Goal: Participate in discussion: Engage in conversation with other users on a specific topic

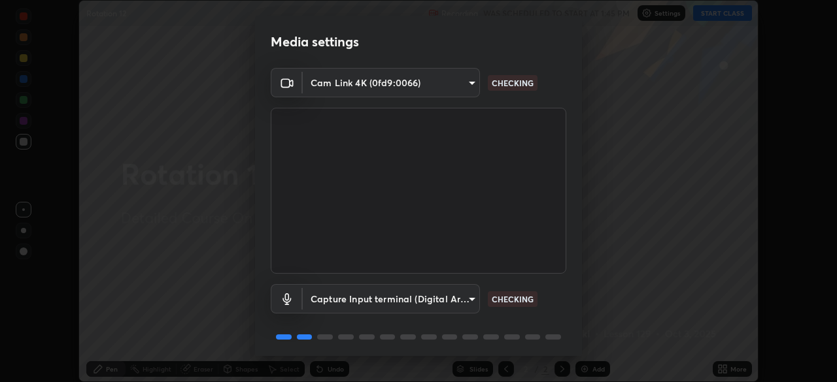
scroll to position [46, 0]
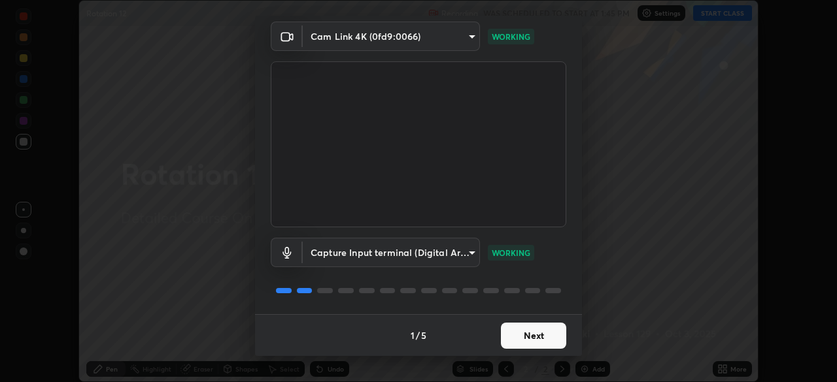
click at [529, 334] on button "Next" at bounding box center [533, 336] width 65 height 26
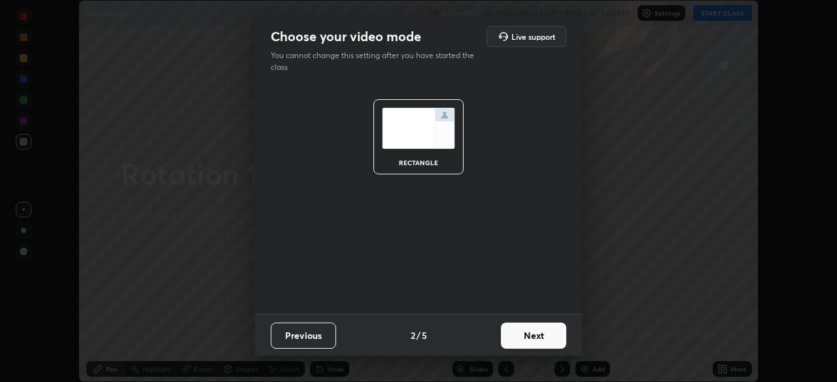
scroll to position [0, 0]
click at [529, 335] on button "Next" at bounding box center [533, 336] width 65 height 26
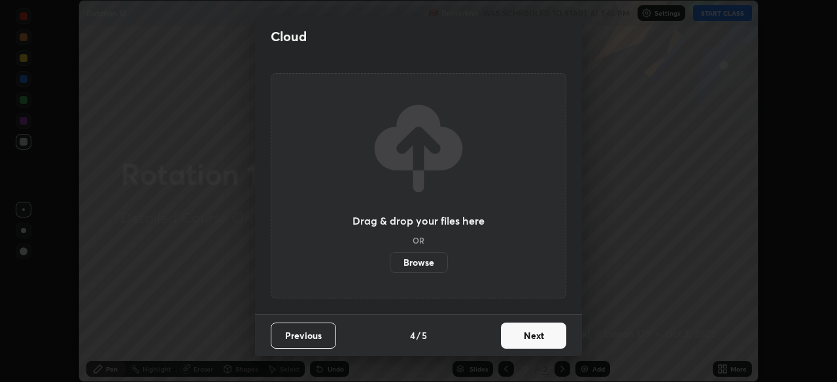
click at [533, 338] on button "Next" at bounding box center [533, 336] width 65 height 26
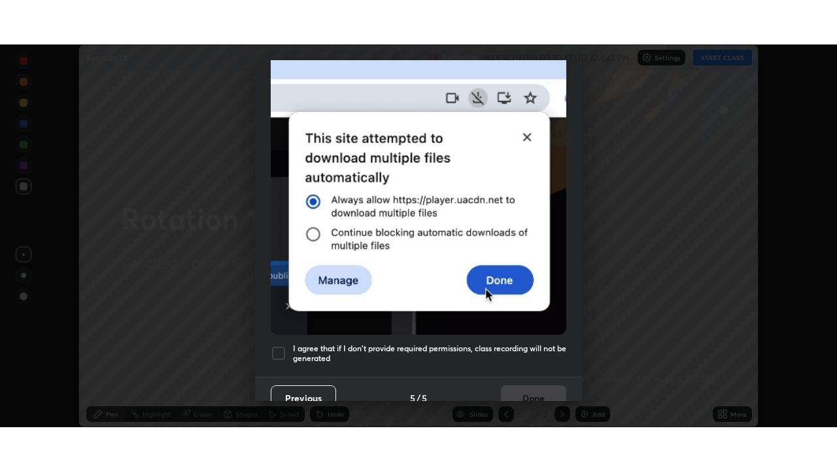
scroll to position [313, 0]
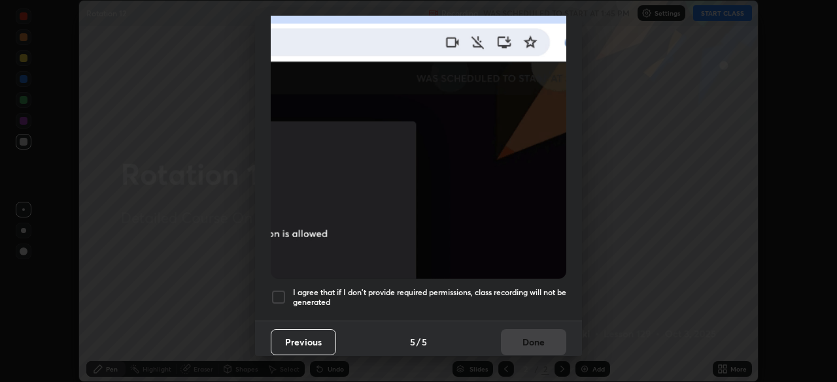
click at [277, 290] on div at bounding box center [279, 298] width 16 height 16
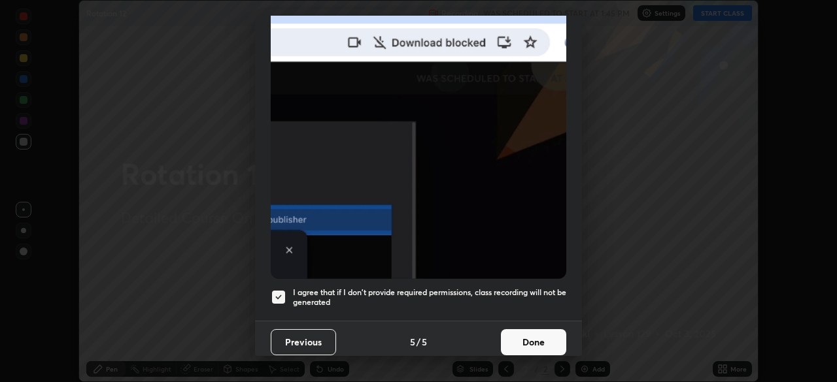
click at [524, 341] on button "Done" at bounding box center [533, 342] width 65 height 26
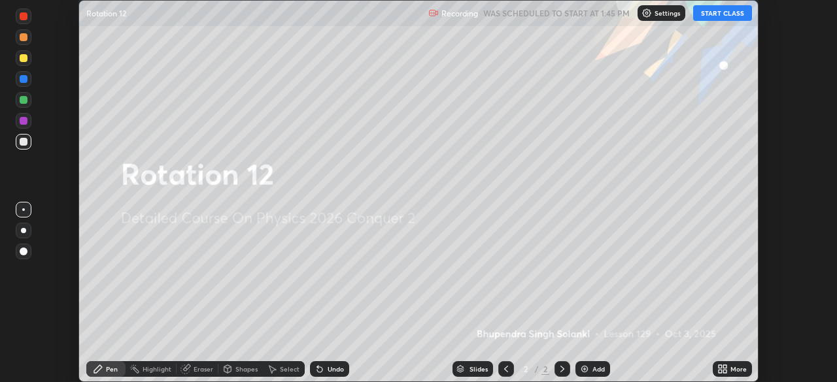
click at [728, 368] on div "More" at bounding box center [731, 369] width 39 height 16
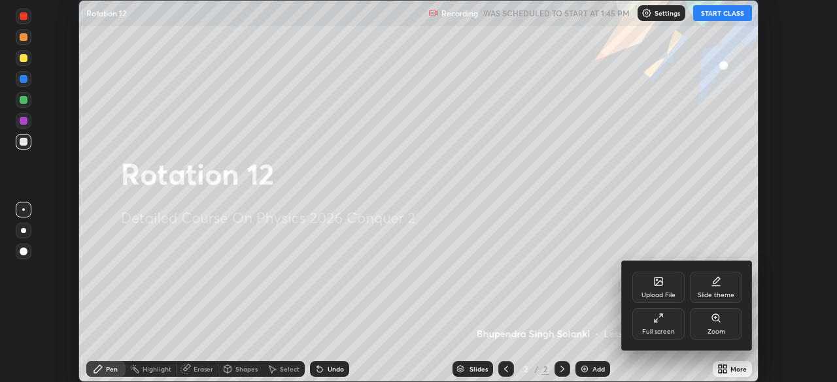
click at [724, 15] on div at bounding box center [418, 191] width 837 height 382
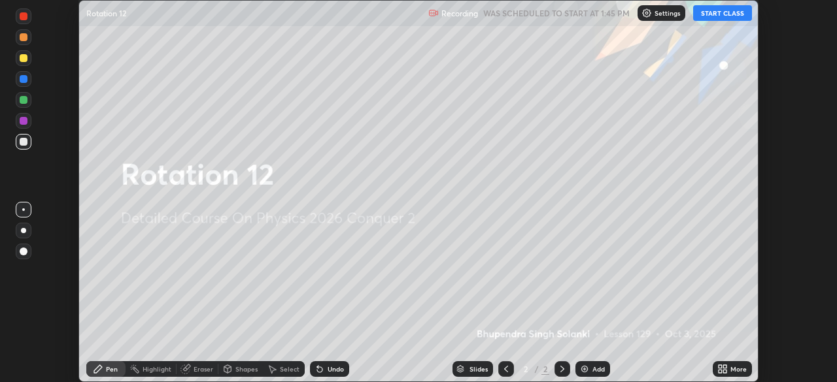
click at [724, 14] on button "START CLASS" at bounding box center [722, 13] width 59 height 16
click at [731, 368] on div "More" at bounding box center [738, 369] width 16 height 7
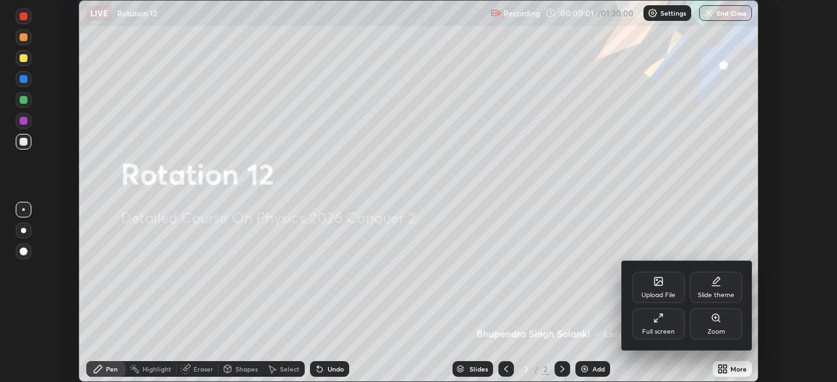
click at [663, 329] on div "Full screen" at bounding box center [658, 332] width 33 height 7
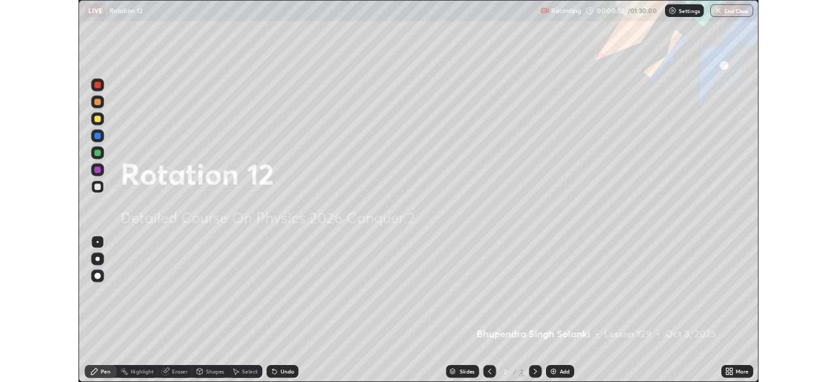
scroll to position [471, 837]
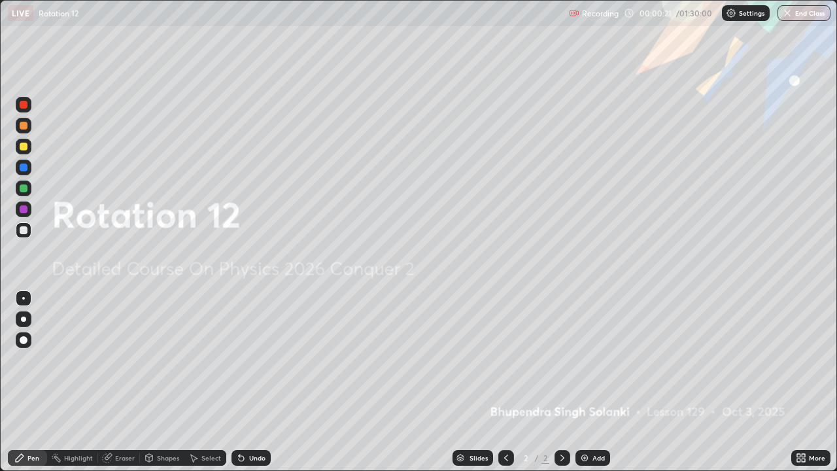
click at [586, 382] on img at bounding box center [584, 457] width 10 height 10
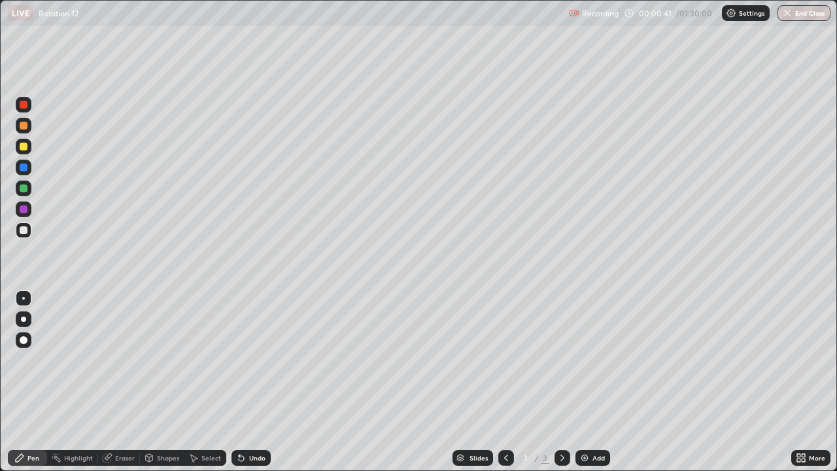
click at [22, 320] on div at bounding box center [23, 318] width 5 height 5
click at [583, 382] on img at bounding box center [584, 457] width 10 height 10
click at [158, 382] on div "Shapes" at bounding box center [162, 458] width 44 height 16
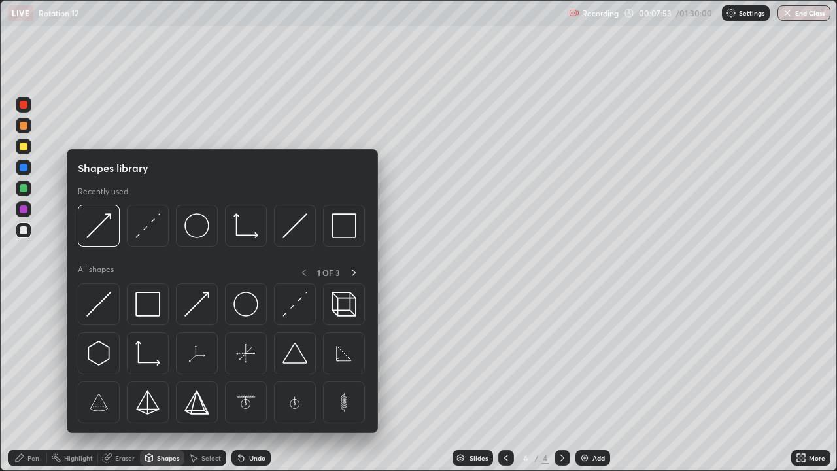
click at [37, 382] on div "Pen" at bounding box center [33, 457] width 12 height 7
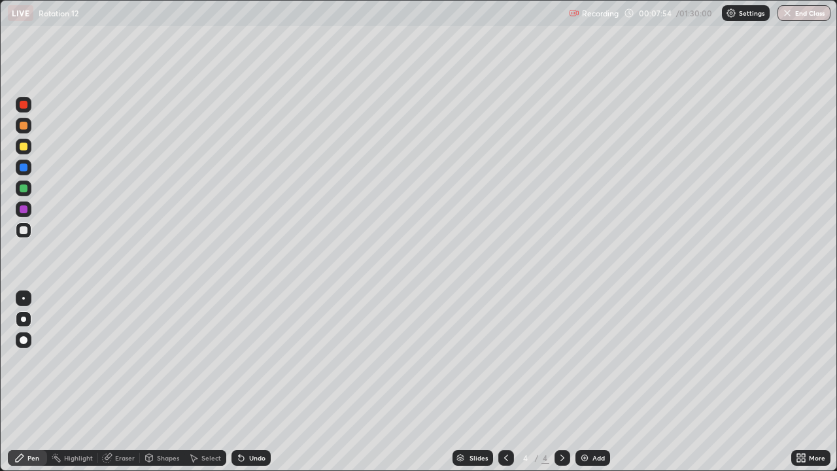
click at [20, 212] on div at bounding box center [24, 209] width 16 height 16
click at [24, 231] on div at bounding box center [24, 230] width 8 height 8
click at [166, 382] on div "Shapes" at bounding box center [162, 458] width 44 height 16
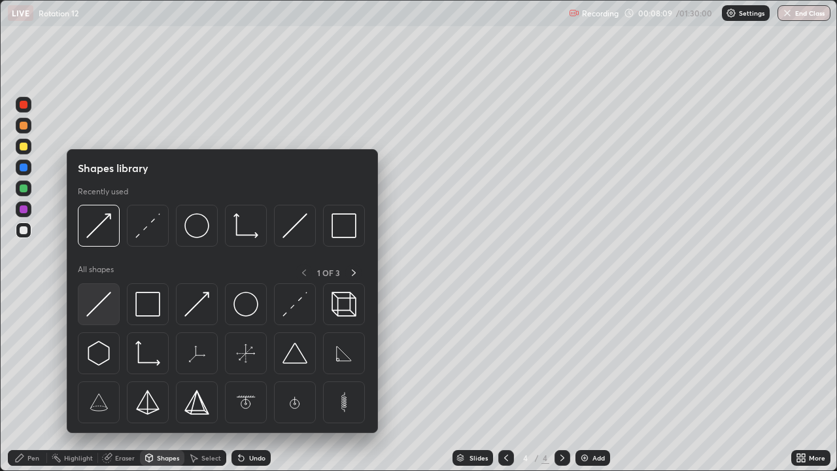
click at [106, 306] on img at bounding box center [98, 304] width 25 height 25
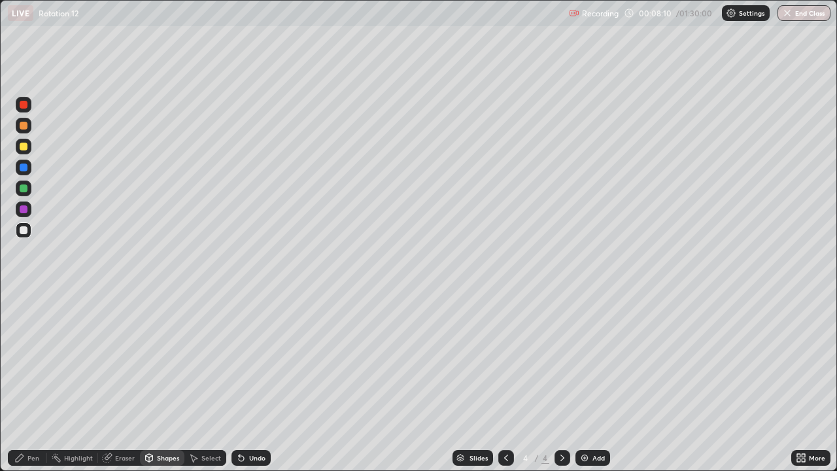
click at [24, 128] on div at bounding box center [24, 126] width 8 height 8
click at [242, 382] on icon at bounding box center [241, 458] width 5 height 5
click at [165, 382] on div "Shapes" at bounding box center [168, 457] width 22 height 7
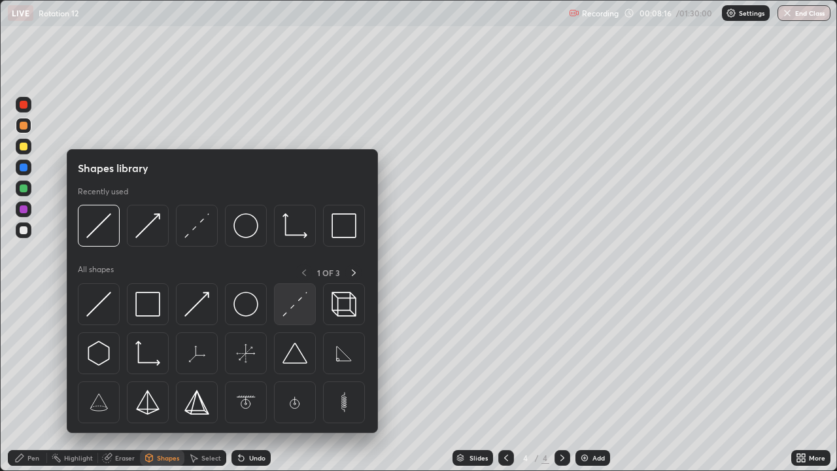
click at [295, 307] on img at bounding box center [294, 304] width 25 height 25
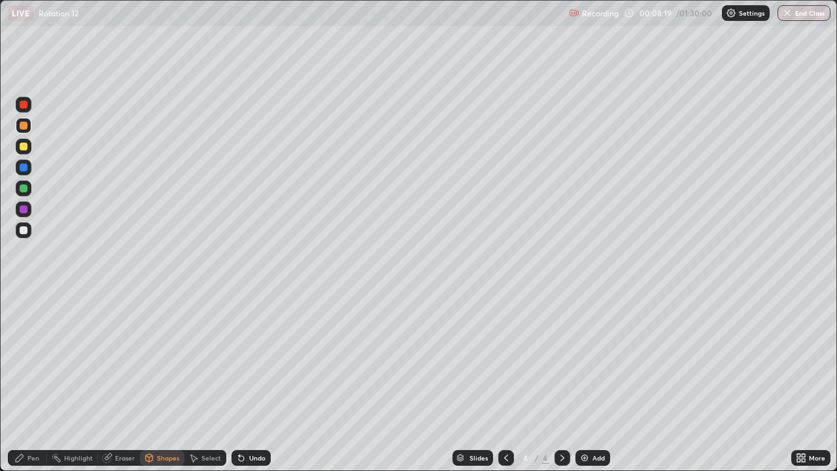
click at [35, 382] on div "Pen" at bounding box center [27, 458] width 39 height 16
click at [165, 382] on div "Shapes" at bounding box center [168, 457] width 22 height 7
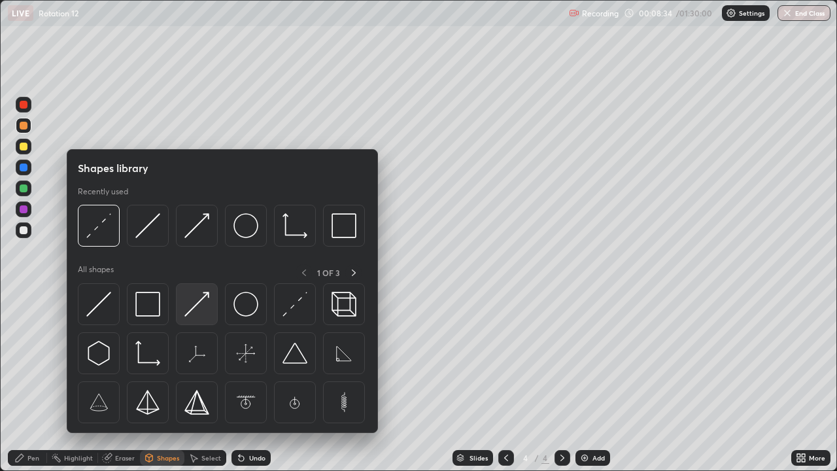
click at [199, 313] on img at bounding box center [196, 304] width 25 height 25
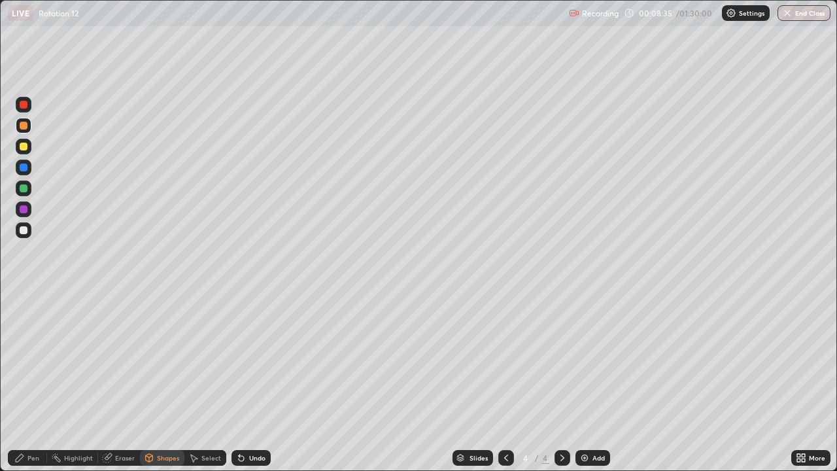
click at [24, 189] on div at bounding box center [24, 188] width 8 height 8
click at [40, 382] on div "Pen" at bounding box center [27, 458] width 39 height 16
click at [24, 128] on div at bounding box center [24, 126] width 8 height 8
click at [161, 382] on div "Shapes" at bounding box center [168, 457] width 22 height 7
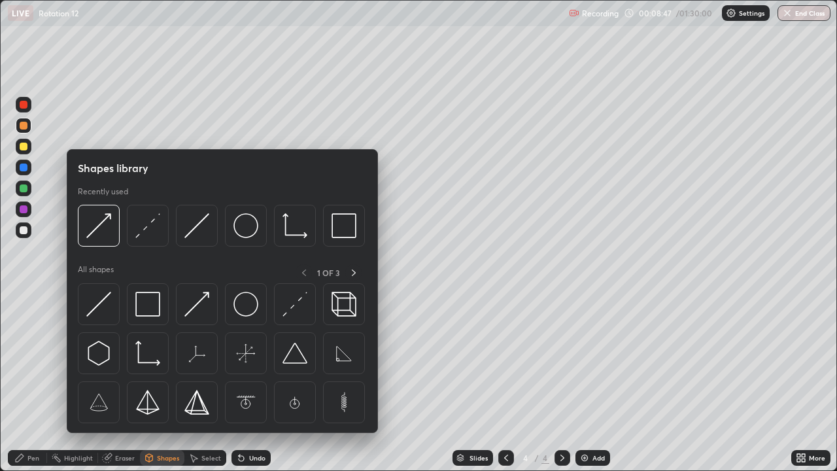
click at [24, 147] on div at bounding box center [24, 146] width 8 height 8
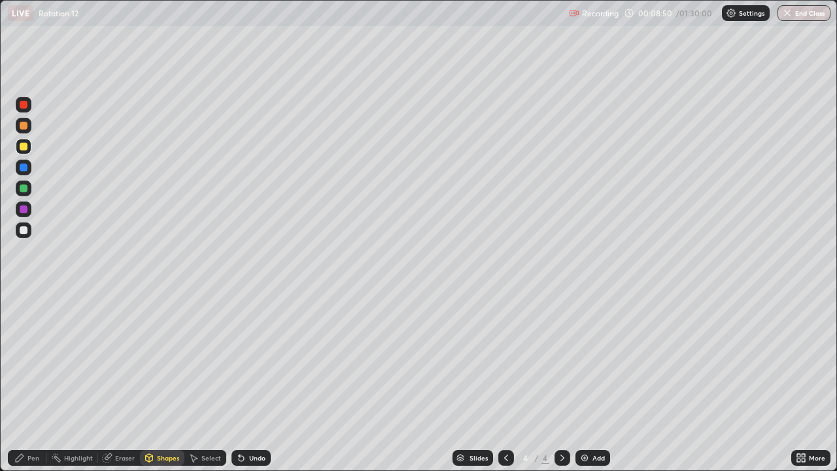
click at [254, 382] on div "Undo" at bounding box center [257, 457] width 16 height 7
click at [167, 382] on div "Shapes" at bounding box center [168, 457] width 22 height 7
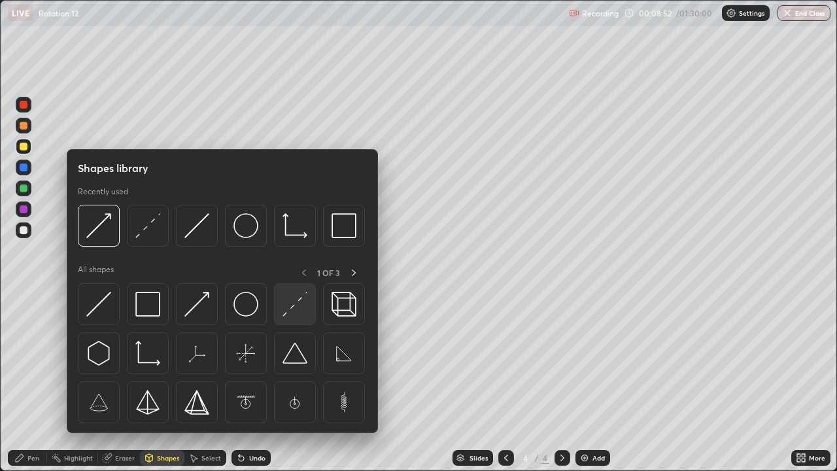
click at [290, 316] on div at bounding box center [295, 304] width 42 height 42
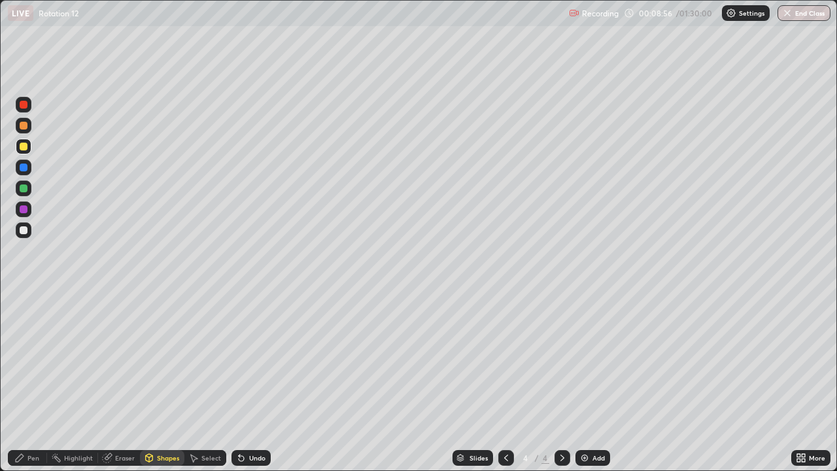
click at [34, 382] on div "Pen" at bounding box center [27, 458] width 39 height 16
click at [24, 231] on div at bounding box center [24, 230] width 8 height 8
click at [24, 187] on div at bounding box center [24, 188] width 8 height 8
click at [25, 104] on div at bounding box center [24, 105] width 8 height 8
click at [157, 382] on div "Shapes" at bounding box center [168, 457] width 22 height 7
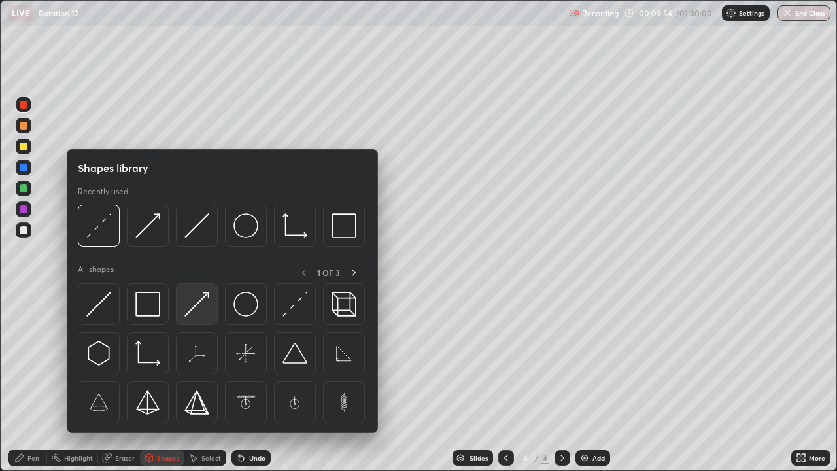
click at [192, 314] on img at bounding box center [196, 304] width 25 height 25
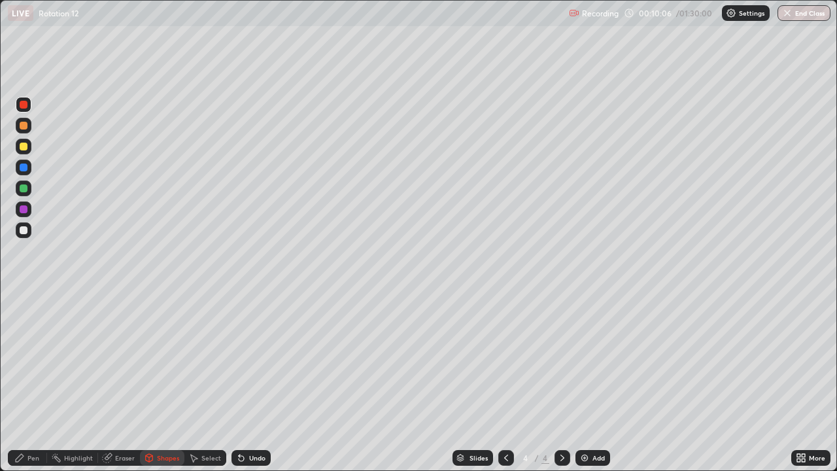
click at [32, 382] on div "Pen" at bounding box center [27, 458] width 39 height 16
click at [26, 112] on div at bounding box center [24, 105] width 16 height 16
click at [253, 382] on div "Undo" at bounding box center [257, 457] width 16 height 7
click at [251, 382] on div "Undo" at bounding box center [250, 458] width 39 height 16
click at [252, 382] on div "Undo" at bounding box center [250, 458] width 39 height 16
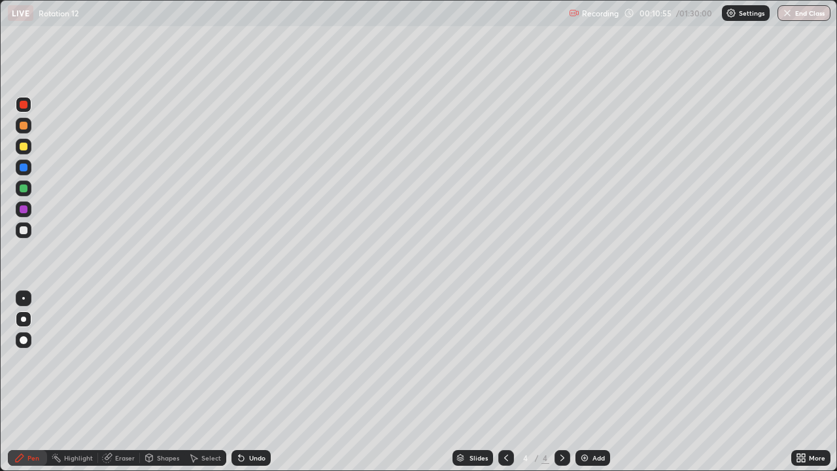
click at [259, 382] on div "Undo" at bounding box center [257, 457] width 16 height 7
click at [260, 382] on div "Undo" at bounding box center [257, 457] width 16 height 7
click at [251, 382] on div "Undo" at bounding box center [257, 457] width 16 height 7
click at [260, 382] on div "Undo" at bounding box center [257, 457] width 16 height 7
click at [241, 382] on icon at bounding box center [241, 457] width 10 height 10
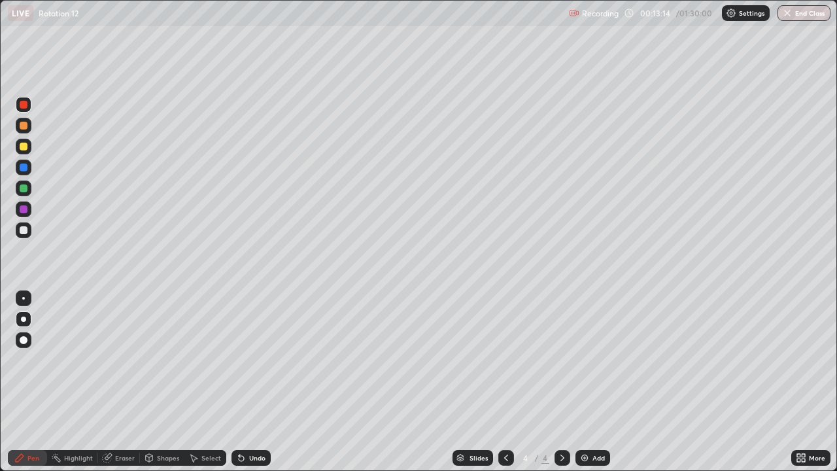
click at [246, 382] on div "Undo" at bounding box center [250, 458] width 39 height 16
click at [31, 149] on div at bounding box center [24, 147] width 16 height 16
click at [250, 382] on div "Undo" at bounding box center [257, 457] width 16 height 7
click at [254, 382] on div "Undo" at bounding box center [257, 457] width 16 height 7
click at [579, 382] on img at bounding box center [584, 457] width 10 height 10
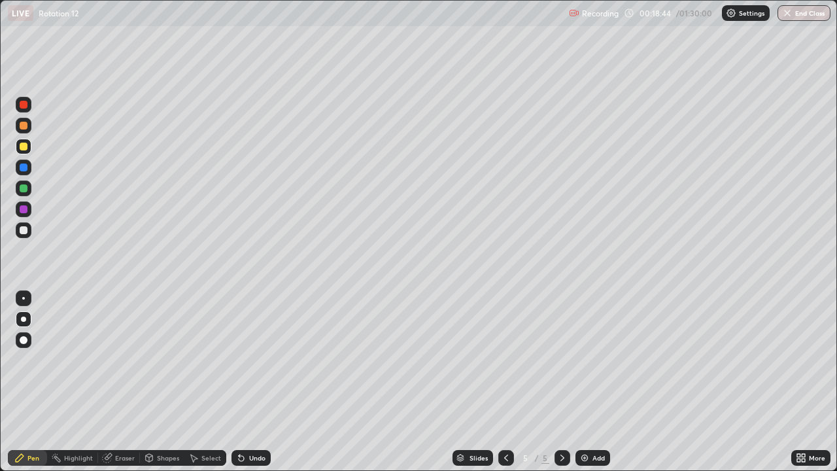
click at [23, 233] on div at bounding box center [24, 230] width 8 height 8
click at [161, 382] on div "Shapes" at bounding box center [168, 457] width 22 height 7
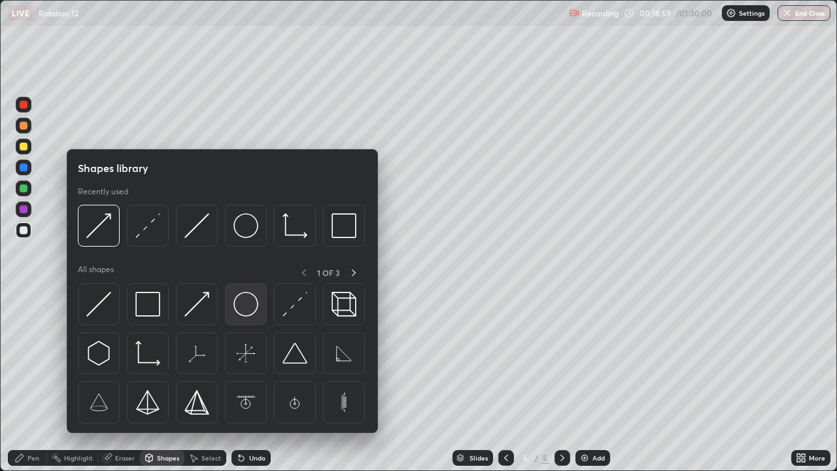
click at [243, 316] on img at bounding box center [245, 304] width 25 height 25
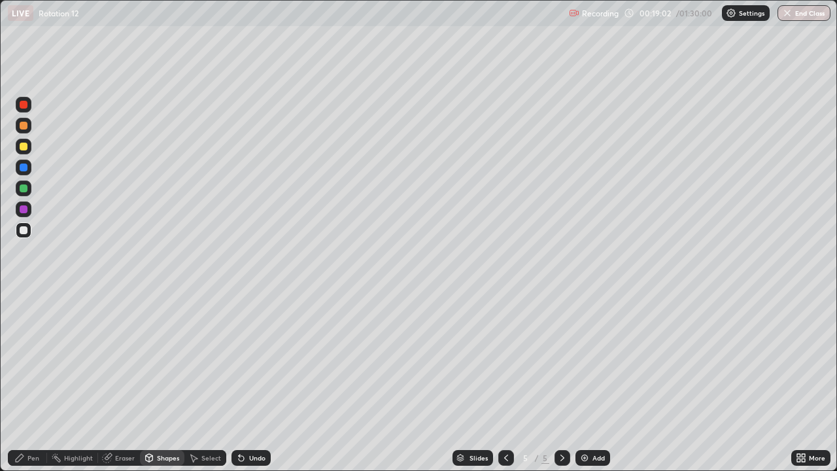
click at [169, 382] on div "Shapes" at bounding box center [168, 457] width 22 height 7
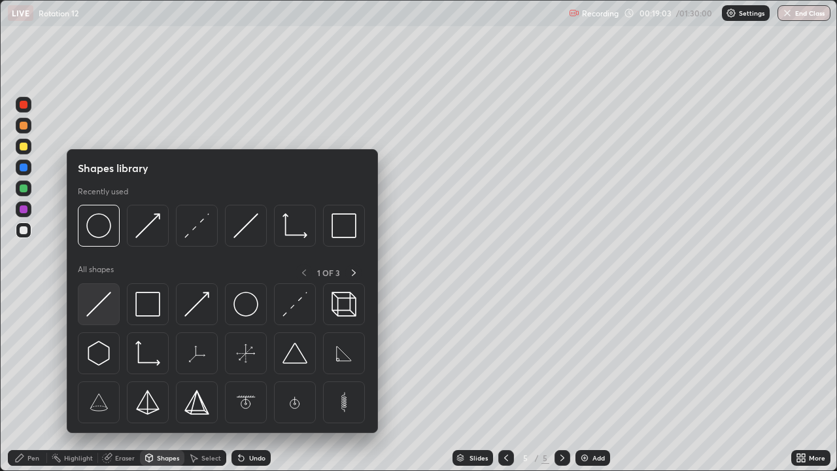
click at [109, 306] on img at bounding box center [98, 304] width 25 height 25
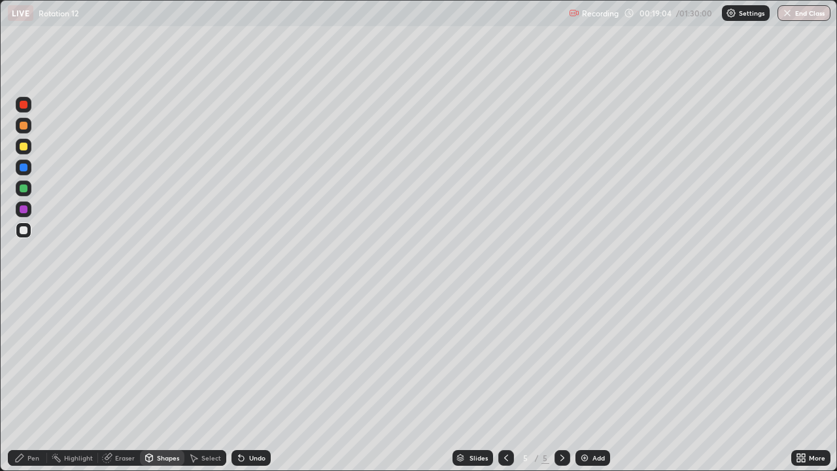
click at [24, 169] on div at bounding box center [24, 167] width 8 height 8
click at [263, 382] on div "Undo" at bounding box center [250, 458] width 39 height 16
click at [23, 189] on div at bounding box center [24, 188] width 8 height 8
click at [34, 382] on div "Pen" at bounding box center [33, 457] width 12 height 7
click at [165, 382] on div "Shapes" at bounding box center [168, 457] width 22 height 7
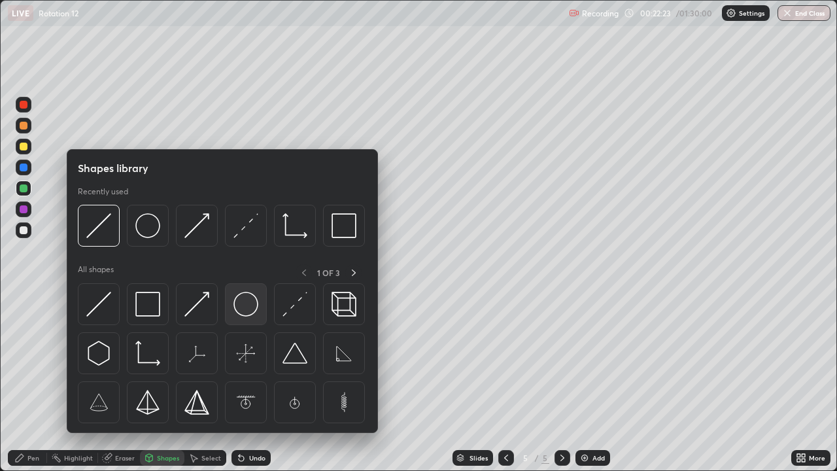
click at [245, 311] on img at bounding box center [245, 304] width 25 height 25
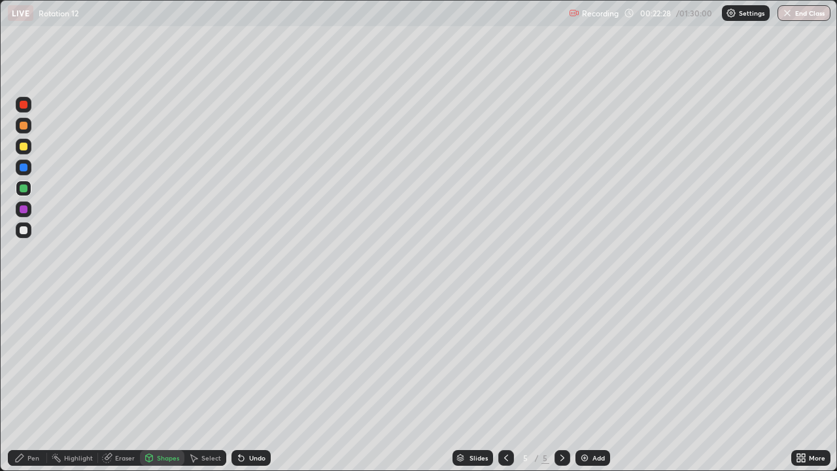
click at [255, 382] on div "Undo" at bounding box center [257, 457] width 16 height 7
click at [22, 231] on div at bounding box center [24, 230] width 8 height 8
click at [160, 382] on div "Shapes" at bounding box center [168, 457] width 22 height 7
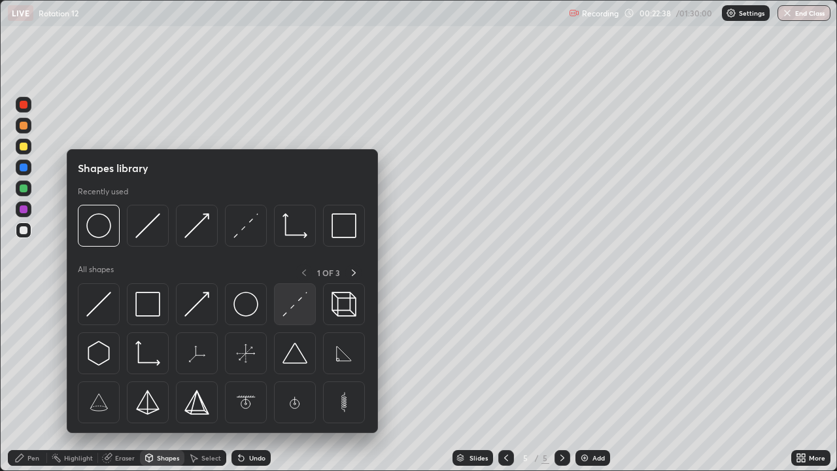
click at [296, 304] on img at bounding box center [294, 304] width 25 height 25
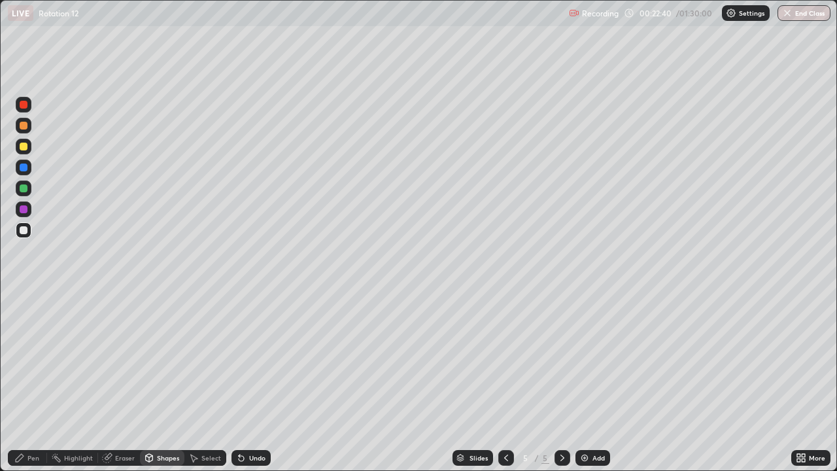
click at [27, 148] on div at bounding box center [24, 146] width 8 height 8
click at [37, 382] on div "Pen" at bounding box center [33, 457] width 12 height 7
click at [22, 192] on div at bounding box center [24, 188] width 8 height 8
click at [24, 167] on div at bounding box center [24, 167] width 8 height 8
click at [22, 230] on div at bounding box center [24, 230] width 8 height 8
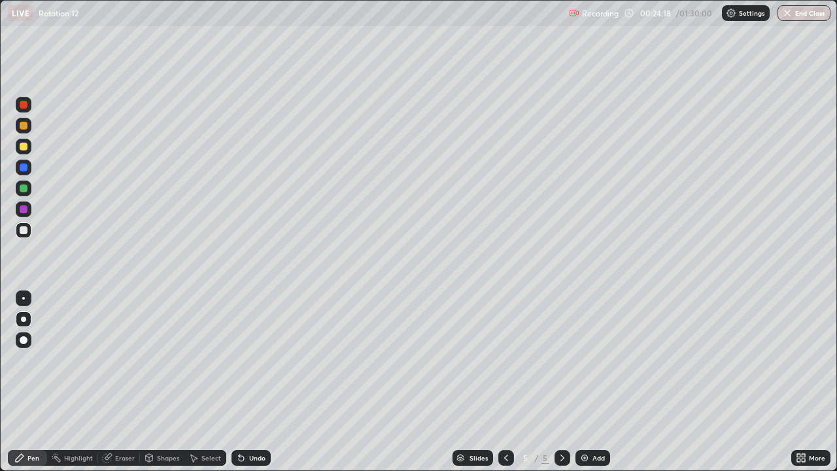
click at [24, 168] on div at bounding box center [24, 167] width 8 height 8
click at [592, 382] on div "Add" at bounding box center [598, 457] width 12 height 7
click at [163, 382] on div "Shapes" at bounding box center [162, 458] width 44 height 16
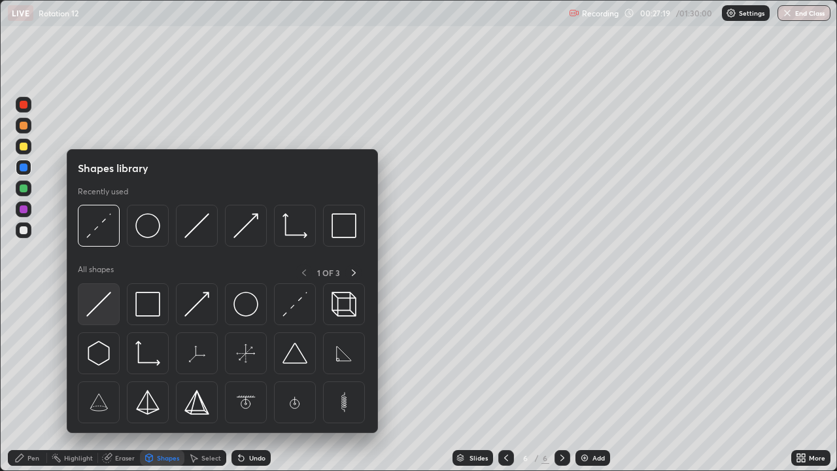
click at [118, 316] on div at bounding box center [99, 304] width 42 height 42
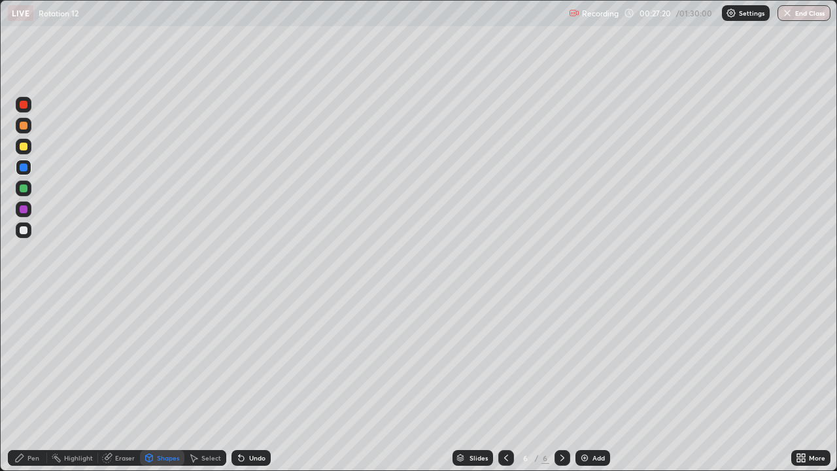
click at [24, 193] on div at bounding box center [24, 188] width 16 height 16
click at [28, 382] on div "Pen" at bounding box center [33, 457] width 12 height 7
click at [22, 229] on div at bounding box center [24, 230] width 8 height 8
click at [25, 212] on div at bounding box center [24, 209] width 8 height 8
click at [24, 110] on div at bounding box center [24, 105] width 16 height 16
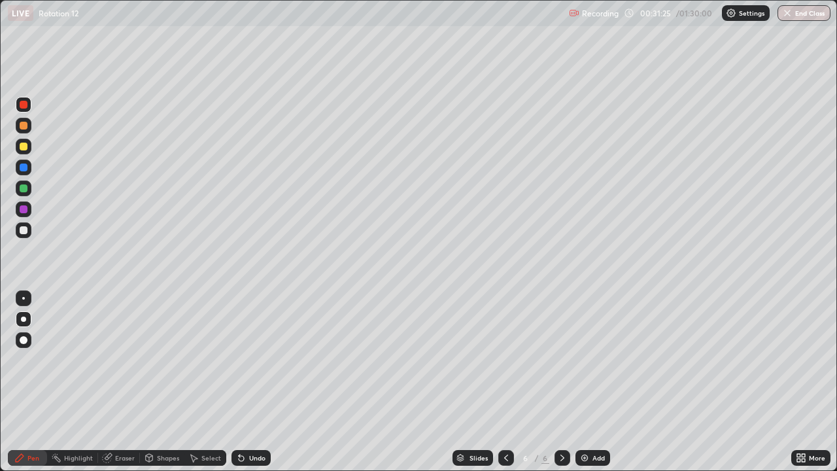
click at [159, 382] on div "Shapes" at bounding box center [168, 457] width 22 height 7
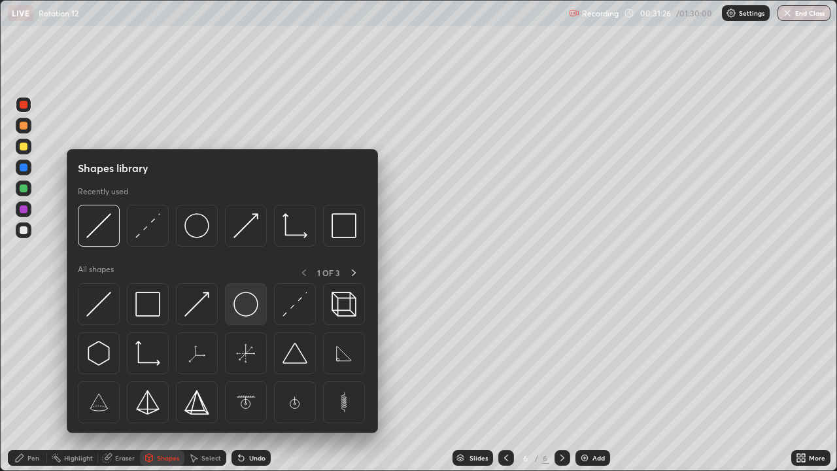
click at [241, 310] on img at bounding box center [245, 304] width 25 height 25
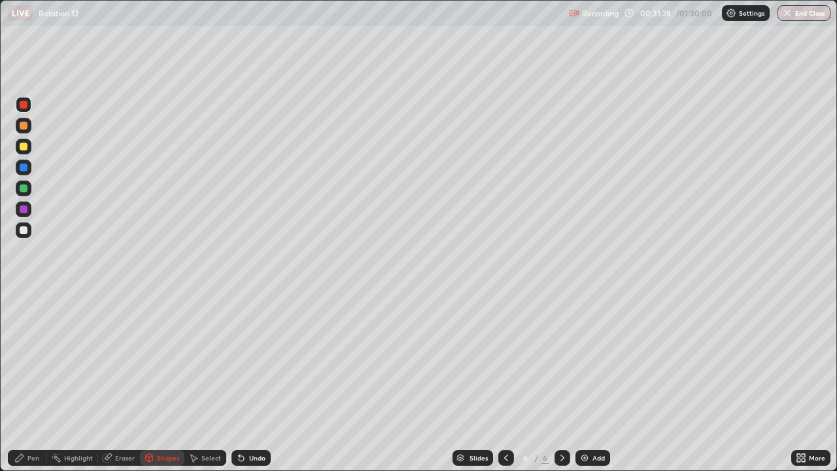
click at [24, 171] on div at bounding box center [24, 167] width 8 height 8
click at [248, 382] on div "Undo" at bounding box center [250, 458] width 39 height 16
click at [252, 382] on div "Undo" at bounding box center [257, 457] width 16 height 7
click at [249, 382] on div "Undo" at bounding box center [257, 457] width 16 height 7
click at [250, 382] on div "Undo" at bounding box center [257, 457] width 16 height 7
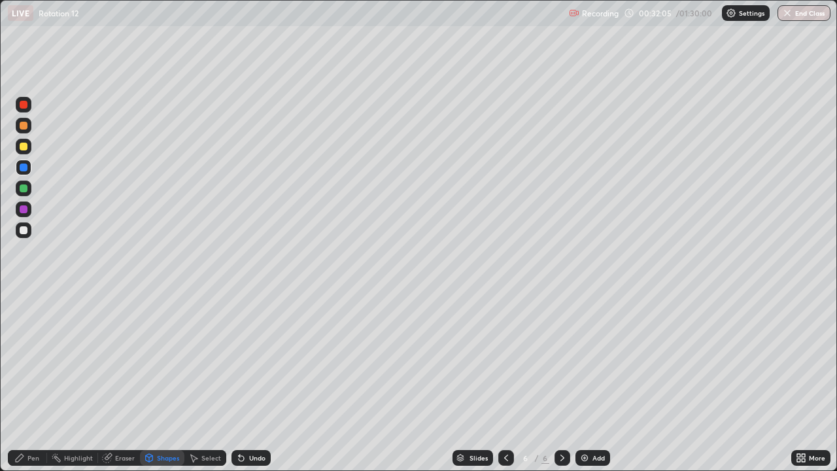
click at [252, 382] on div "Undo" at bounding box center [257, 457] width 16 height 7
click at [31, 382] on div "Pen" at bounding box center [33, 457] width 12 height 7
click at [24, 107] on div at bounding box center [24, 105] width 8 height 8
click at [160, 382] on div "Shapes" at bounding box center [168, 457] width 22 height 7
click at [22, 233] on div at bounding box center [24, 230] width 8 height 8
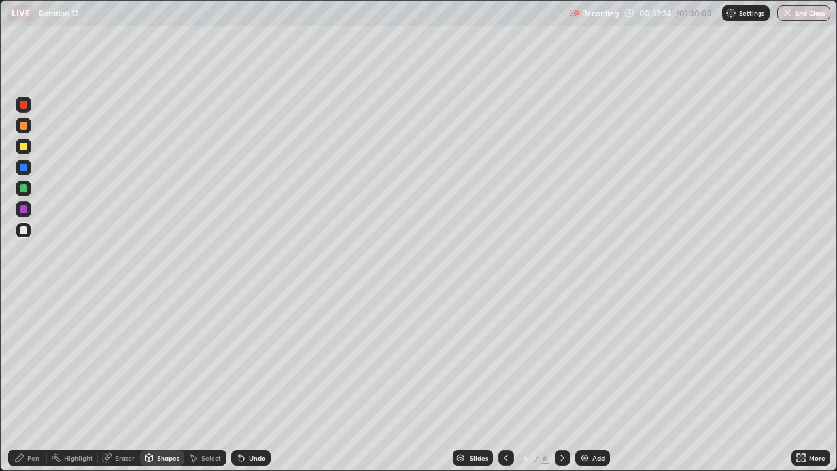
click at [22, 124] on div at bounding box center [24, 126] width 8 height 8
click at [256, 382] on div "Undo" at bounding box center [257, 457] width 16 height 7
click at [36, 382] on div "Pen" at bounding box center [33, 457] width 12 height 7
click at [26, 146] on div at bounding box center [24, 146] width 8 height 8
click at [161, 382] on div "Shapes" at bounding box center [168, 457] width 22 height 7
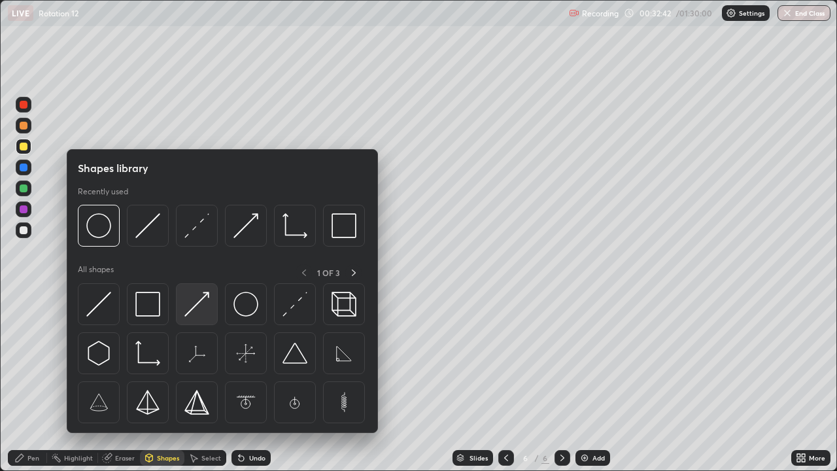
click at [205, 301] on img at bounding box center [196, 304] width 25 height 25
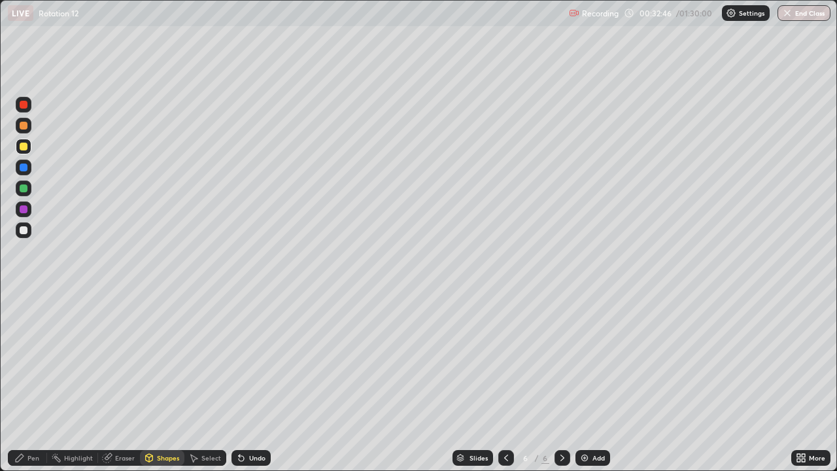
click at [250, 382] on div "Undo" at bounding box center [257, 457] width 16 height 7
click at [34, 382] on div "Pen" at bounding box center [33, 457] width 12 height 7
click at [24, 298] on div at bounding box center [23, 298] width 3 height 3
click at [165, 382] on div "Shapes" at bounding box center [168, 457] width 22 height 7
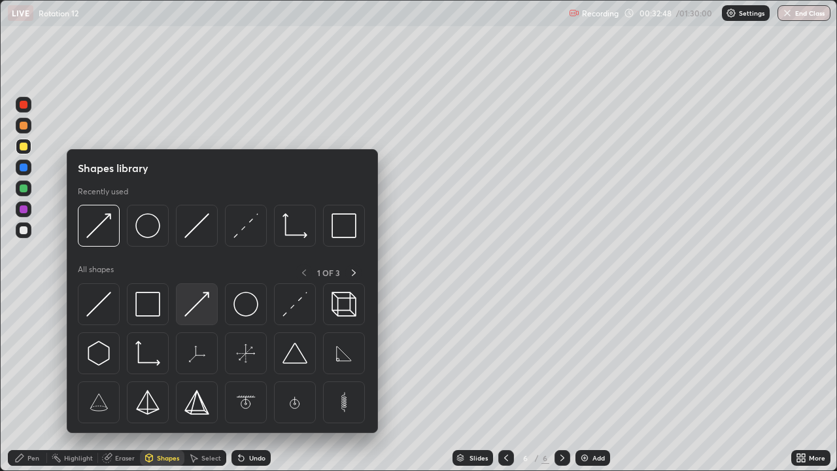
click at [193, 305] on img at bounding box center [196, 304] width 25 height 25
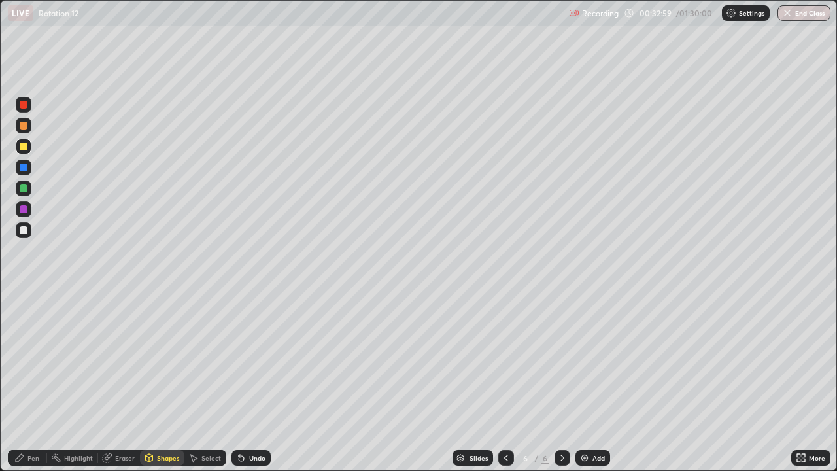
click at [36, 382] on div "Pen" at bounding box center [33, 457] width 12 height 7
click at [163, 382] on div "Shapes" at bounding box center [168, 457] width 22 height 7
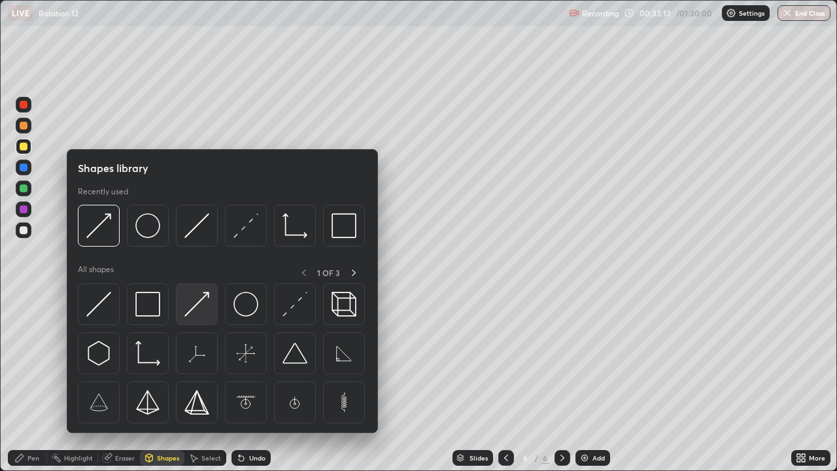
click at [200, 313] on img at bounding box center [196, 304] width 25 height 25
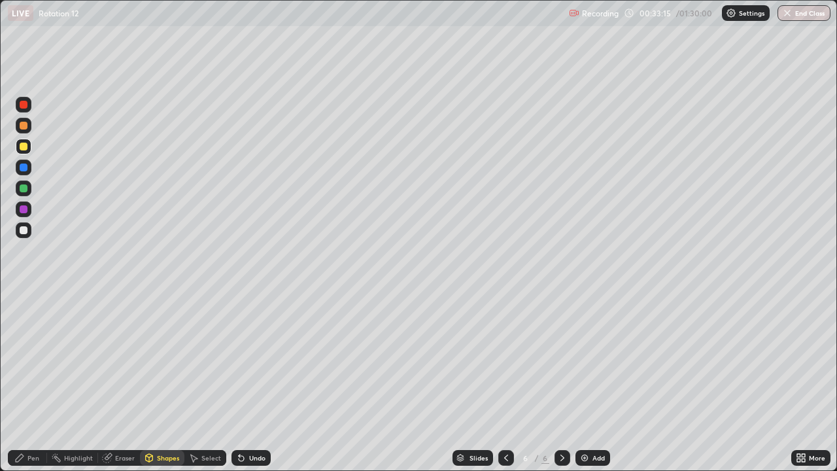
click at [24, 189] on div at bounding box center [24, 188] width 8 height 8
click at [25, 211] on div at bounding box center [24, 209] width 8 height 8
click at [252, 382] on div "Undo" at bounding box center [257, 457] width 16 height 7
click at [35, 382] on div "Pen" at bounding box center [33, 457] width 12 height 7
click at [249, 382] on div "Undo" at bounding box center [257, 457] width 16 height 7
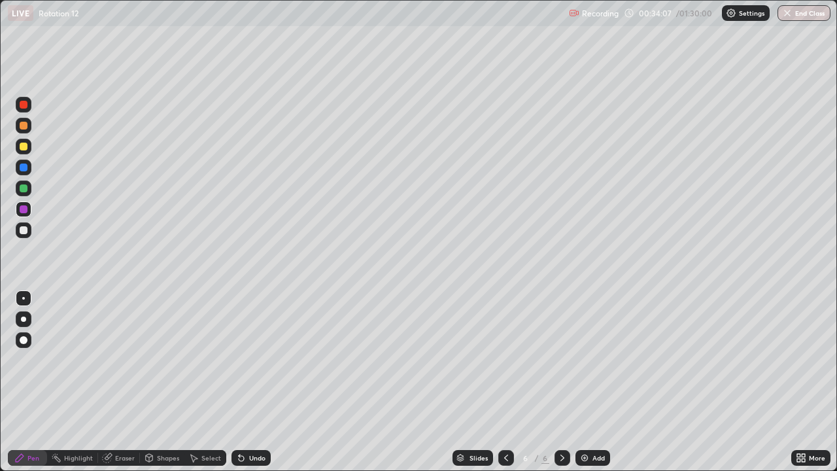
click at [24, 230] on div at bounding box center [24, 230] width 8 height 8
click at [24, 319] on div at bounding box center [23, 318] width 5 height 5
click at [256, 382] on div "Undo" at bounding box center [257, 457] width 16 height 7
click at [260, 382] on div "Undo" at bounding box center [250, 458] width 39 height 16
click at [266, 382] on div "Undo" at bounding box center [250, 458] width 39 height 16
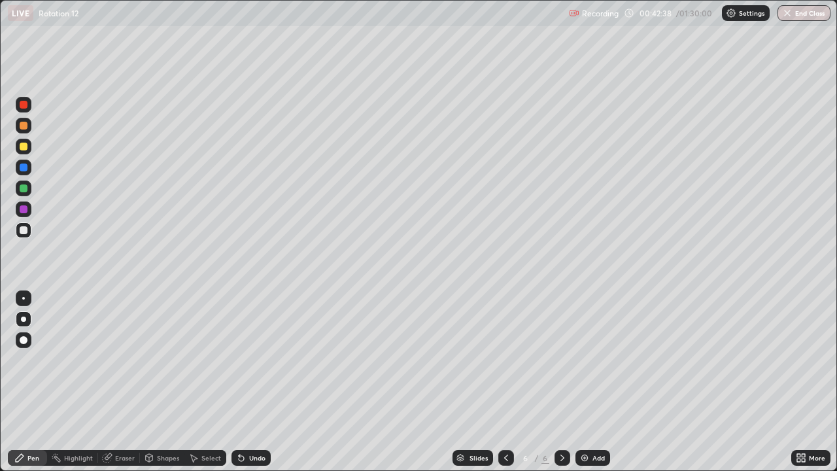
click at [580, 382] on img at bounding box center [584, 457] width 10 height 10
click at [149, 382] on icon at bounding box center [149, 459] width 0 height 5
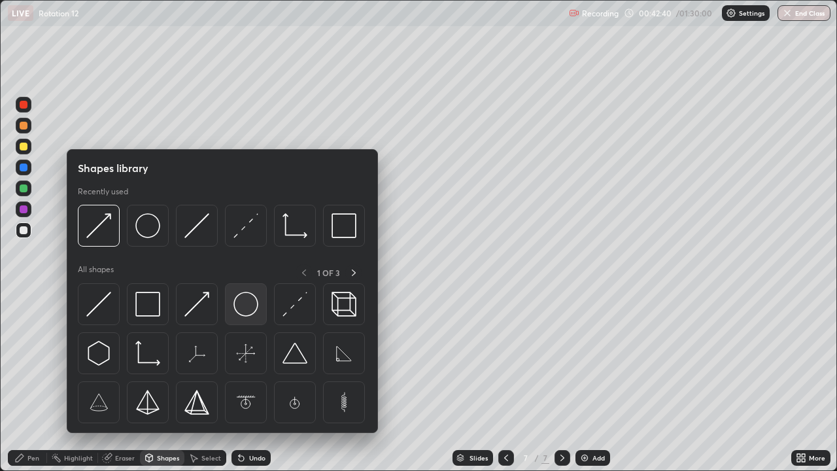
click at [242, 308] on img at bounding box center [245, 304] width 25 height 25
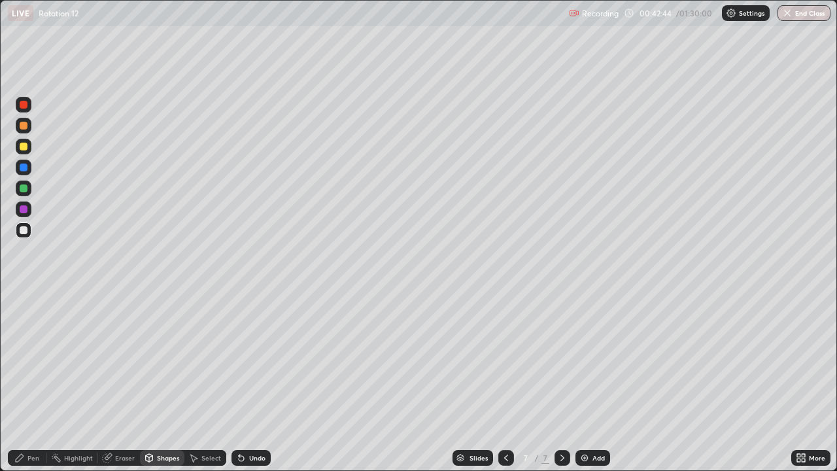
click at [24, 189] on div at bounding box center [24, 188] width 8 height 8
click at [170, 382] on div "Shapes" at bounding box center [168, 457] width 22 height 7
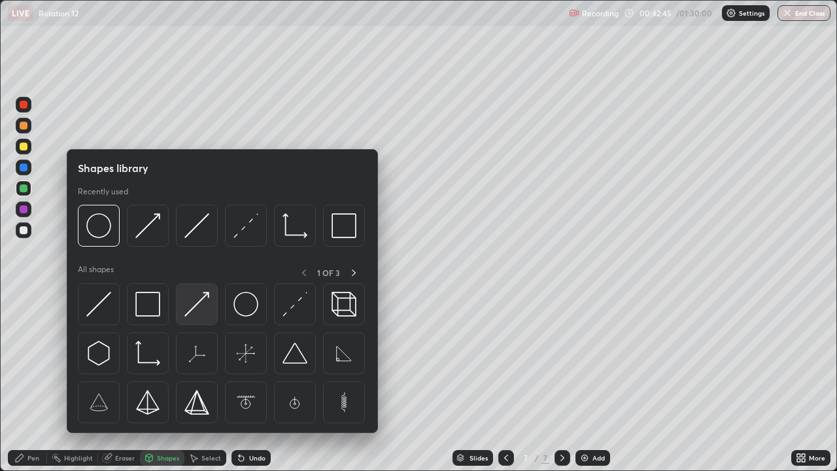
click at [197, 316] on img at bounding box center [196, 304] width 25 height 25
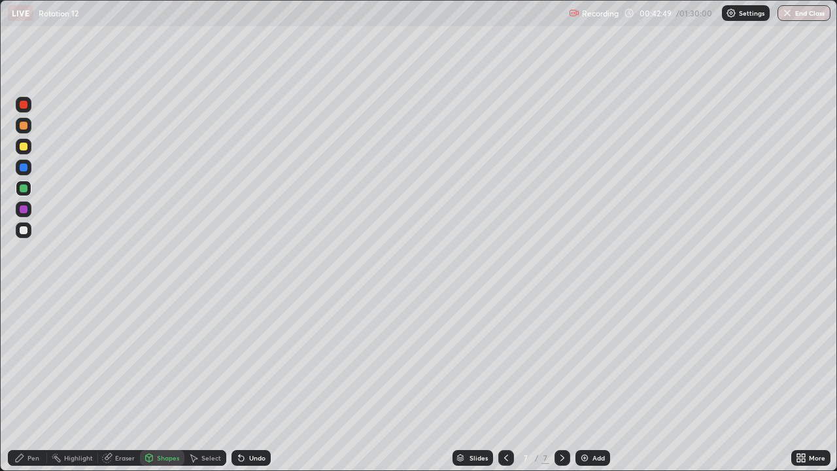
click at [29, 382] on div "Pen" at bounding box center [33, 457] width 12 height 7
click at [25, 147] on div at bounding box center [24, 146] width 8 height 8
click at [582, 382] on div "Add" at bounding box center [592, 458] width 35 height 16
click at [154, 382] on div "Shapes" at bounding box center [162, 458] width 44 height 16
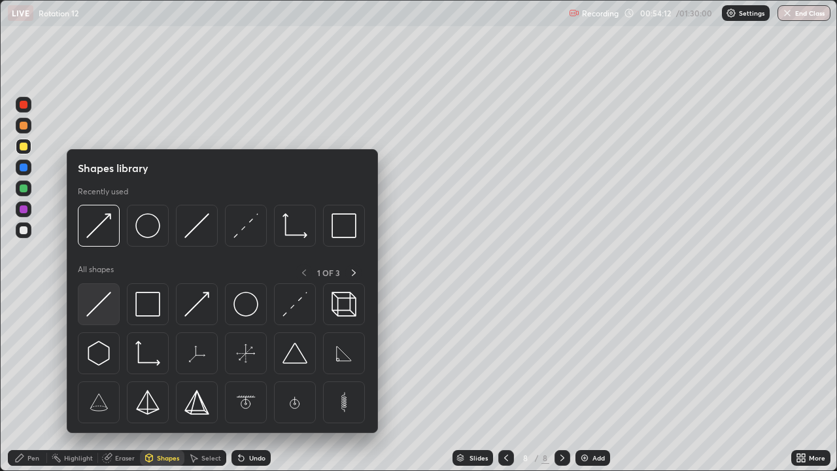
click at [107, 310] on img at bounding box center [98, 304] width 25 height 25
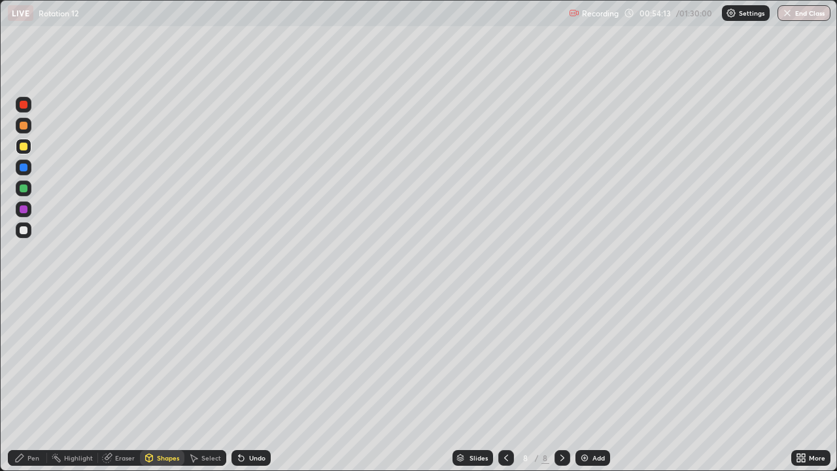
click at [20, 233] on div at bounding box center [24, 230] width 8 height 8
click at [36, 382] on div "Pen" at bounding box center [27, 458] width 39 height 16
click at [25, 208] on div at bounding box center [24, 209] width 8 height 8
click at [162, 382] on div "Shapes" at bounding box center [168, 457] width 22 height 7
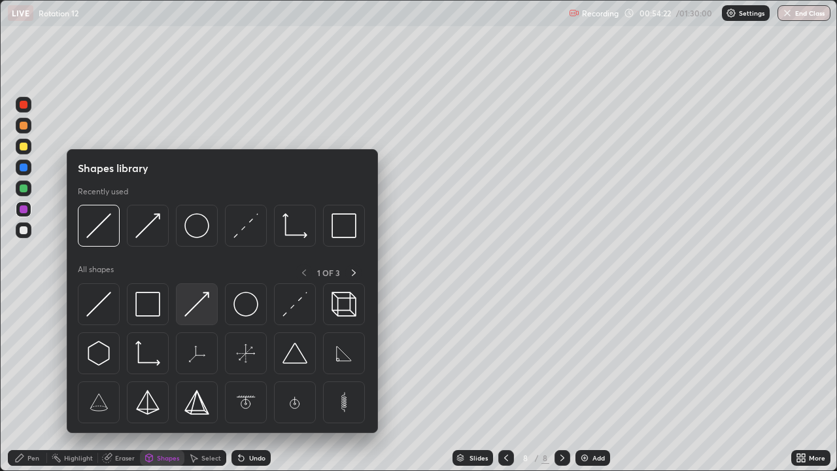
click at [201, 314] on img at bounding box center [196, 304] width 25 height 25
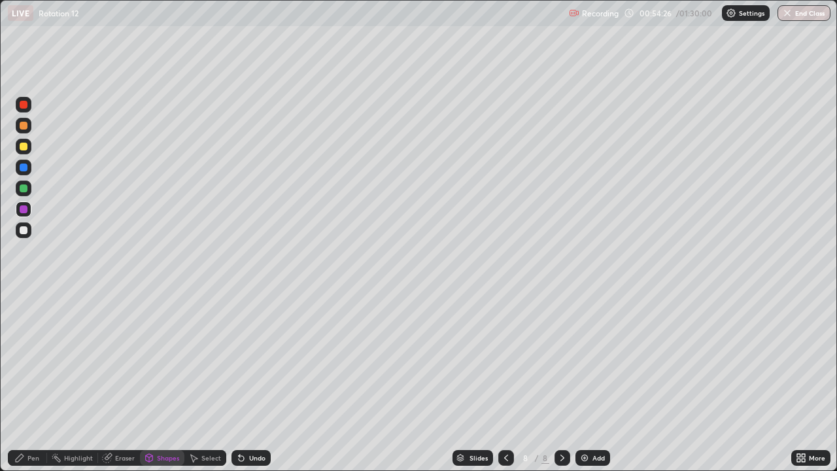
click at [28, 382] on div "Pen" at bounding box center [27, 458] width 39 height 16
click at [22, 191] on div at bounding box center [24, 188] width 8 height 8
click at [160, 382] on div "Shapes" at bounding box center [162, 458] width 44 height 16
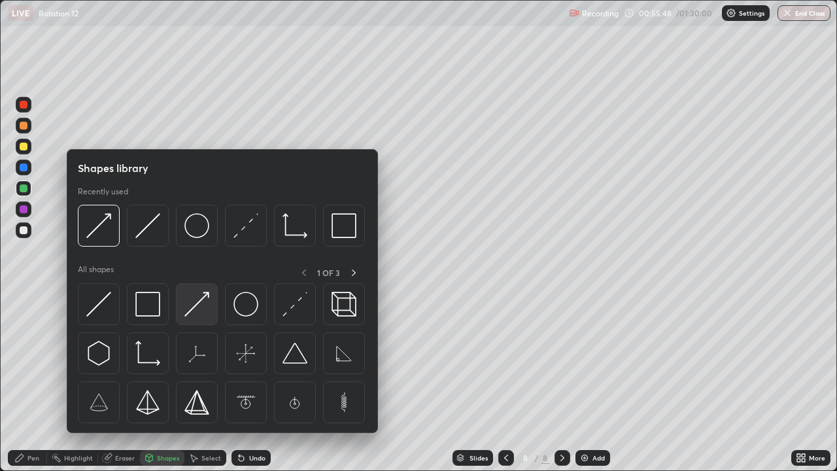
click at [210, 316] on div at bounding box center [197, 304] width 42 height 42
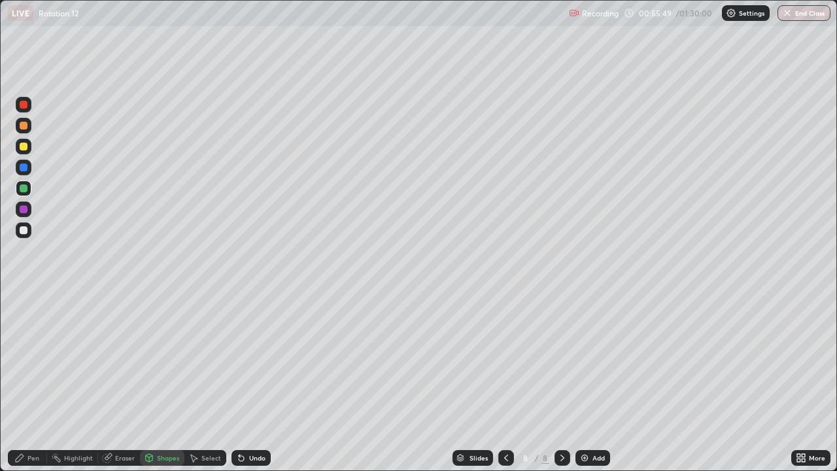
click at [161, 382] on div "Shapes" at bounding box center [168, 457] width 22 height 7
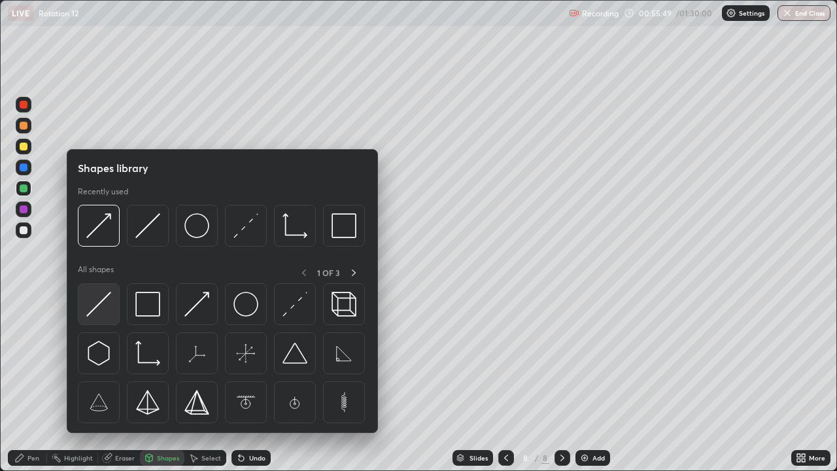
click at [97, 314] on img at bounding box center [98, 304] width 25 height 25
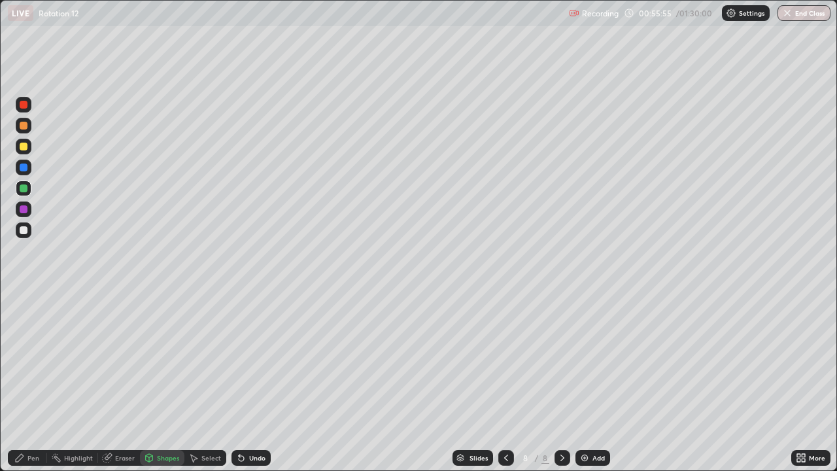
click at [32, 382] on div "Pen" at bounding box center [33, 457] width 12 height 7
click at [30, 230] on div at bounding box center [24, 230] width 16 height 16
click at [126, 382] on div "Eraser" at bounding box center [125, 457] width 20 height 7
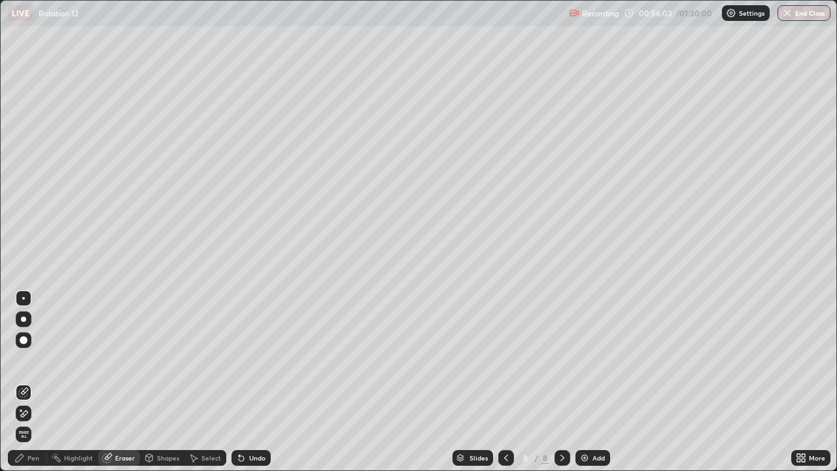
click at [167, 382] on div "Shapes" at bounding box center [168, 457] width 22 height 7
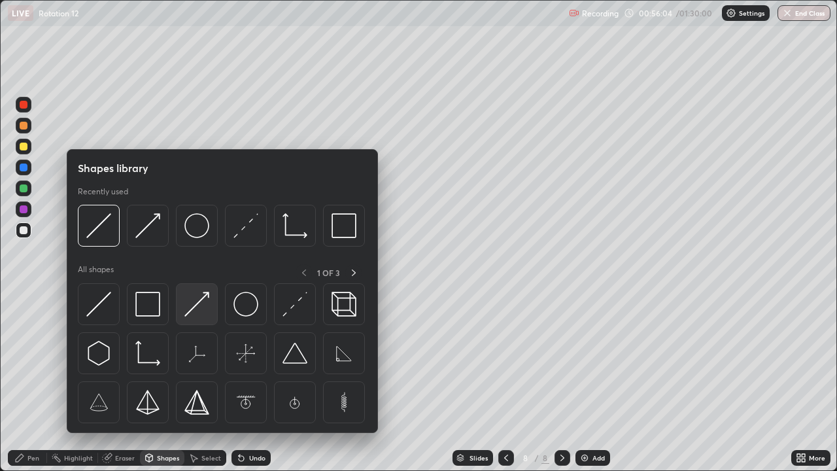
click at [189, 312] on img at bounding box center [196, 304] width 25 height 25
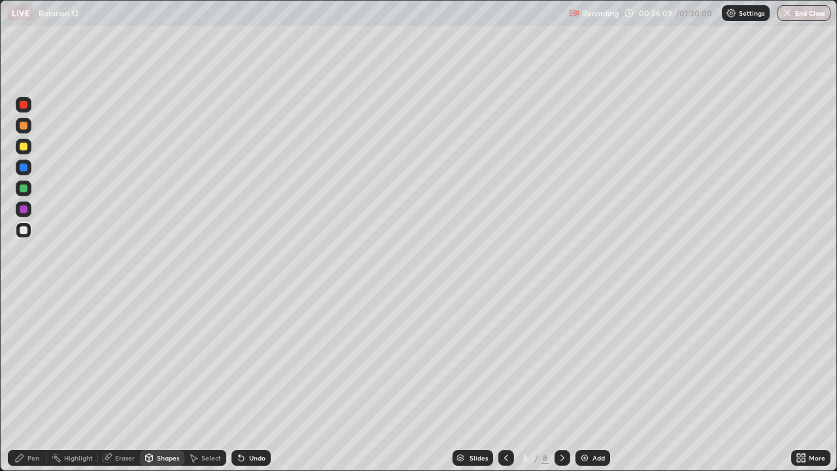
click at [35, 382] on div "Pen" at bounding box center [33, 457] width 12 height 7
click at [22, 149] on div at bounding box center [24, 146] width 8 height 8
click at [25, 166] on div at bounding box center [24, 167] width 8 height 8
click at [161, 382] on div "Shapes" at bounding box center [168, 457] width 22 height 7
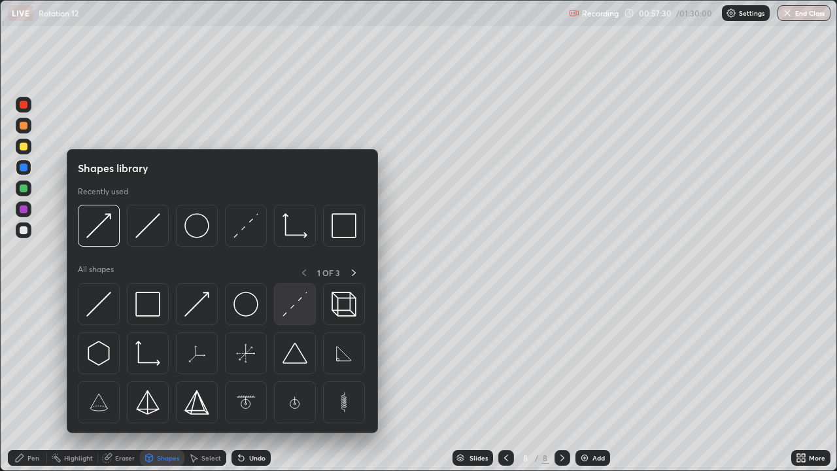
click at [296, 294] on img at bounding box center [294, 304] width 25 height 25
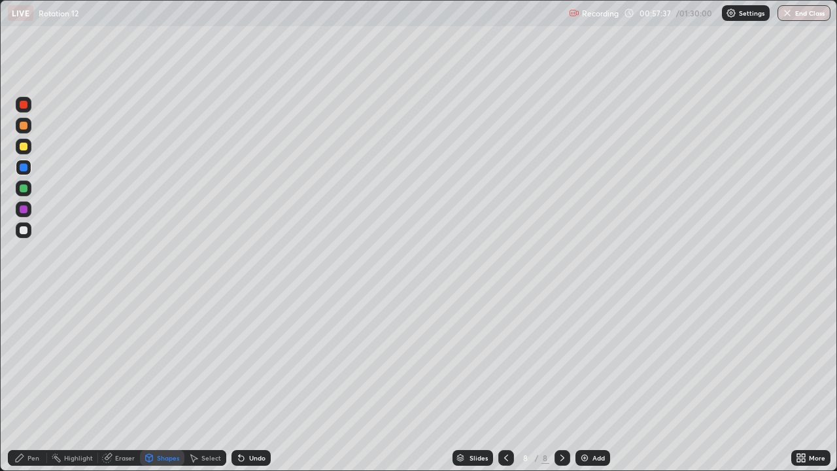
click at [32, 382] on div "Pen" at bounding box center [27, 458] width 39 height 16
click at [254, 382] on div "Undo" at bounding box center [257, 457] width 16 height 7
click at [250, 382] on div "Undo" at bounding box center [257, 457] width 16 height 7
click at [119, 382] on div "Eraser" at bounding box center [125, 457] width 20 height 7
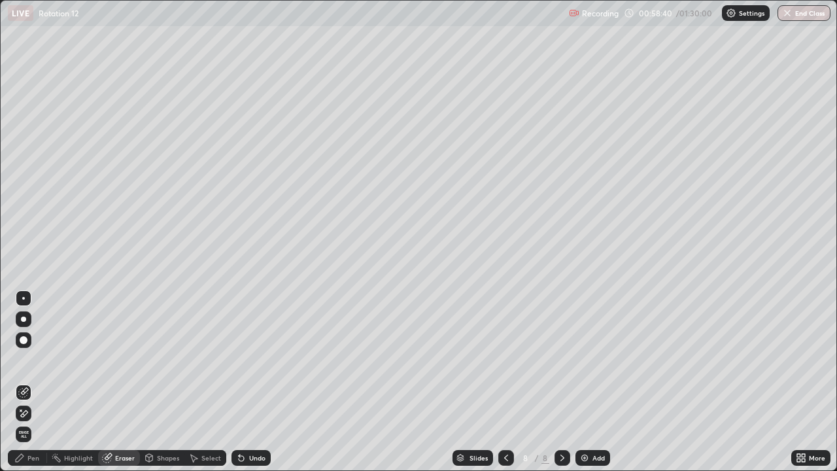
click at [31, 382] on div "Pen" at bounding box center [27, 458] width 39 height 16
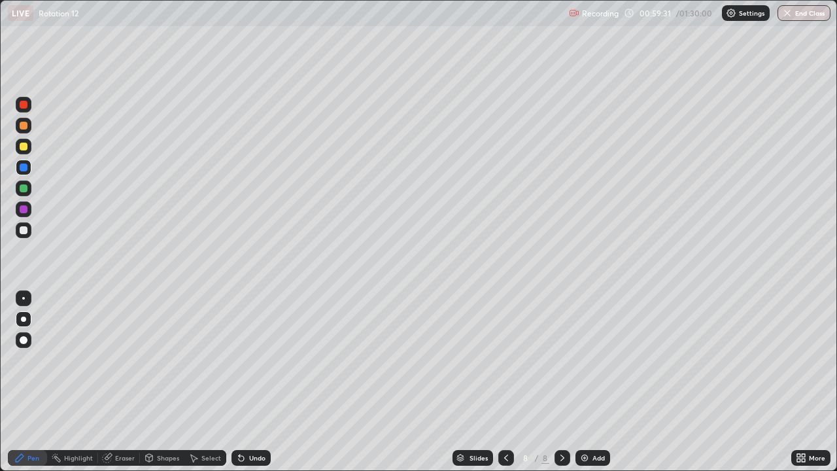
click at [582, 382] on div "Add" at bounding box center [592, 458] width 35 height 16
click at [150, 382] on icon at bounding box center [149, 458] width 7 height 8
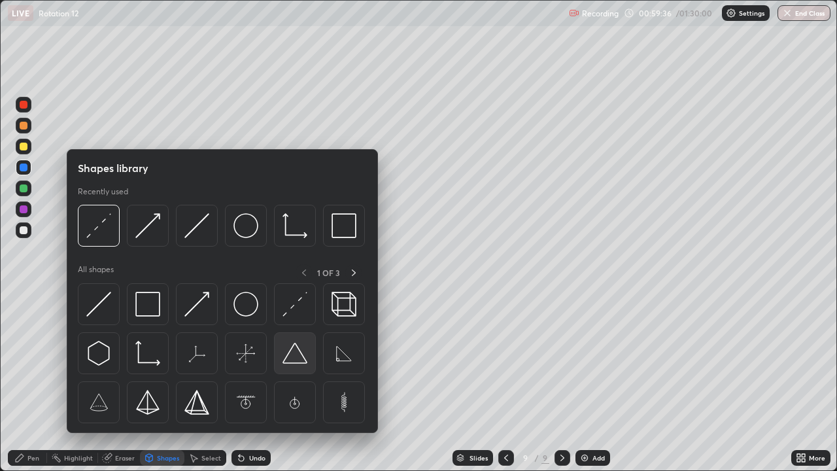
click at [288, 356] on img at bounding box center [294, 353] width 25 height 25
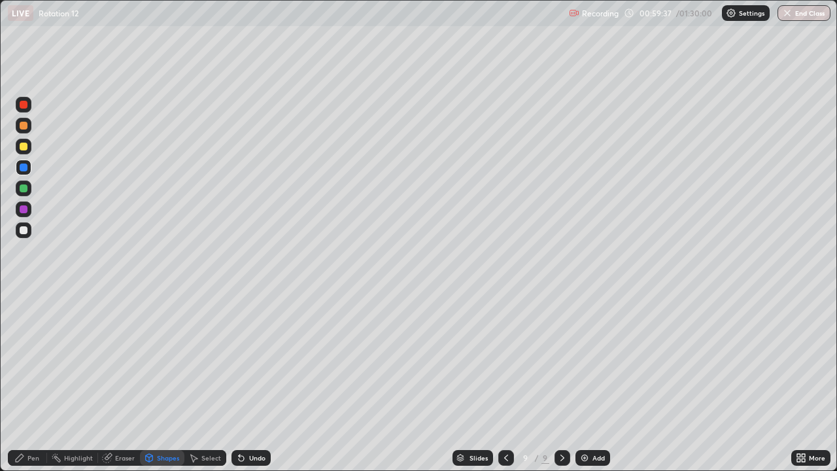
click at [31, 382] on div "Pen" at bounding box center [33, 457] width 12 height 7
click at [25, 211] on div at bounding box center [24, 209] width 8 height 8
click at [156, 382] on div "Shapes" at bounding box center [162, 458] width 44 height 16
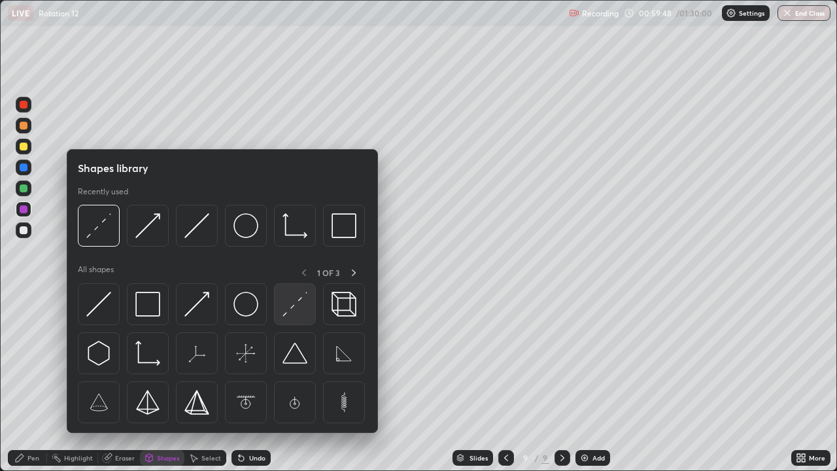
click at [302, 293] on img at bounding box center [294, 304] width 25 height 25
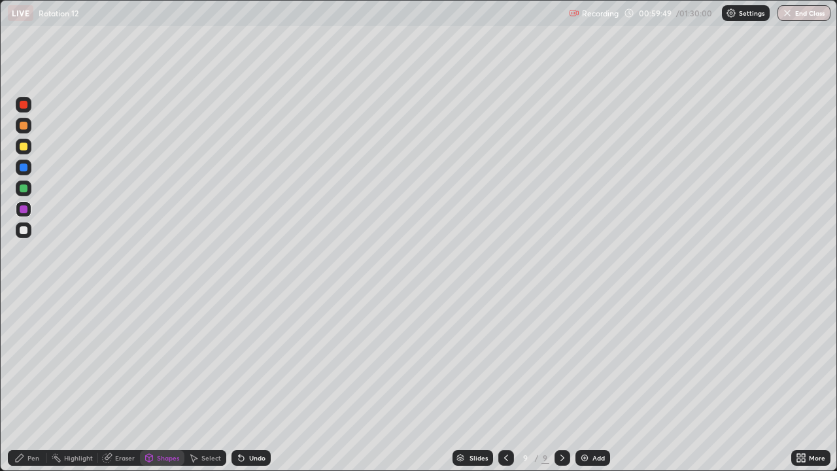
click at [26, 169] on div at bounding box center [24, 167] width 8 height 8
click at [35, 382] on div "Pen" at bounding box center [27, 458] width 39 height 16
click at [25, 214] on div at bounding box center [24, 209] width 16 height 16
click at [24, 192] on div at bounding box center [24, 188] width 8 height 8
click at [201, 382] on div "Select" at bounding box center [211, 457] width 20 height 7
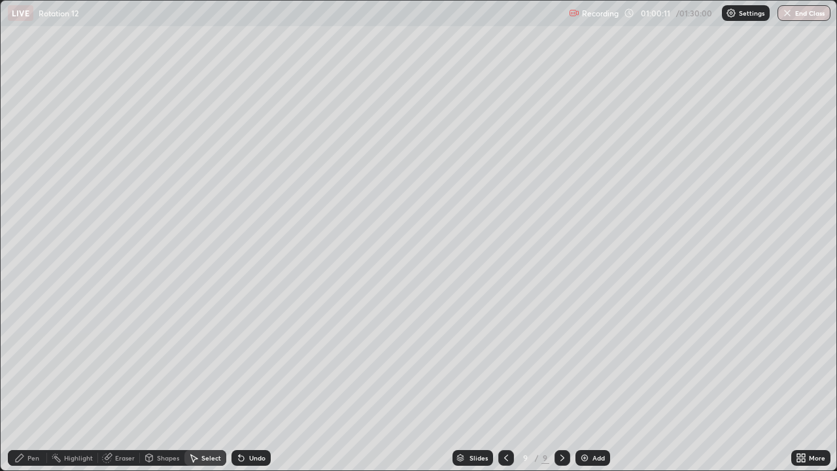
click at [169, 382] on div "Shapes" at bounding box center [168, 457] width 22 height 7
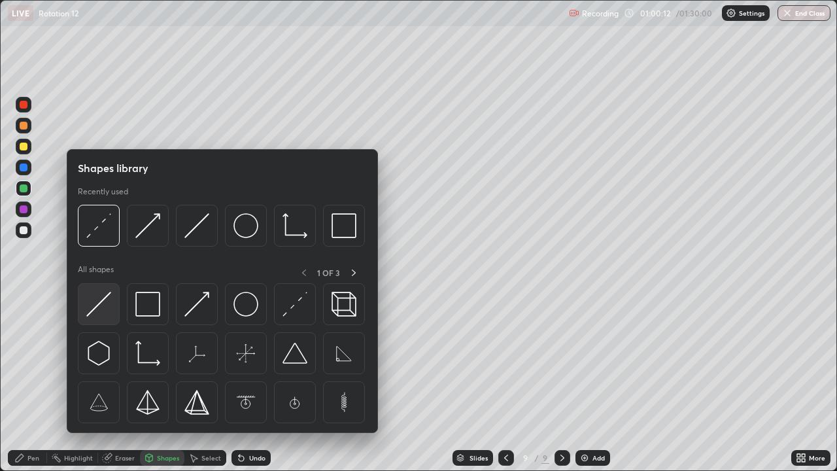
click at [110, 311] on img at bounding box center [98, 304] width 25 height 25
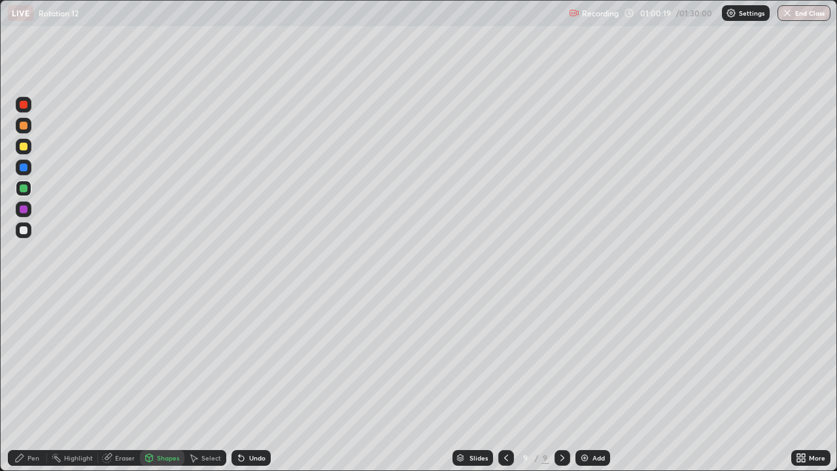
click at [250, 382] on div "Undo" at bounding box center [257, 457] width 16 height 7
click at [24, 167] on div at bounding box center [24, 167] width 8 height 8
click at [20, 126] on div at bounding box center [24, 126] width 8 height 8
click at [29, 382] on div "Pen" at bounding box center [33, 457] width 12 height 7
click at [164, 382] on div "Shapes" at bounding box center [162, 458] width 44 height 16
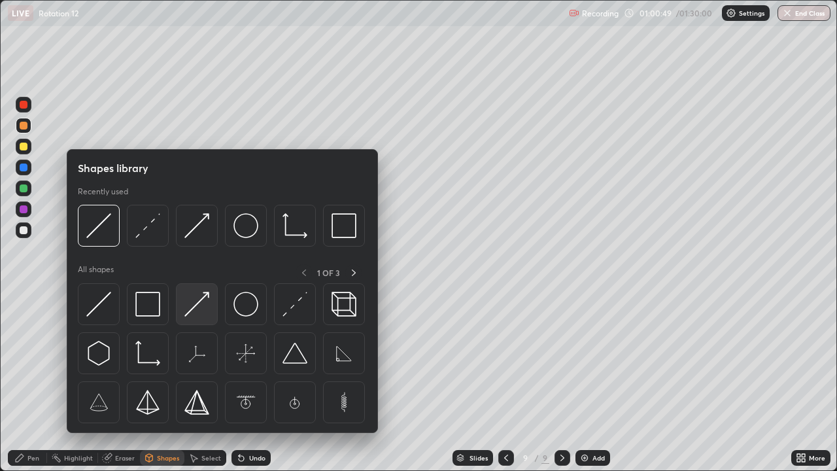
click at [194, 323] on div at bounding box center [197, 304] width 42 height 42
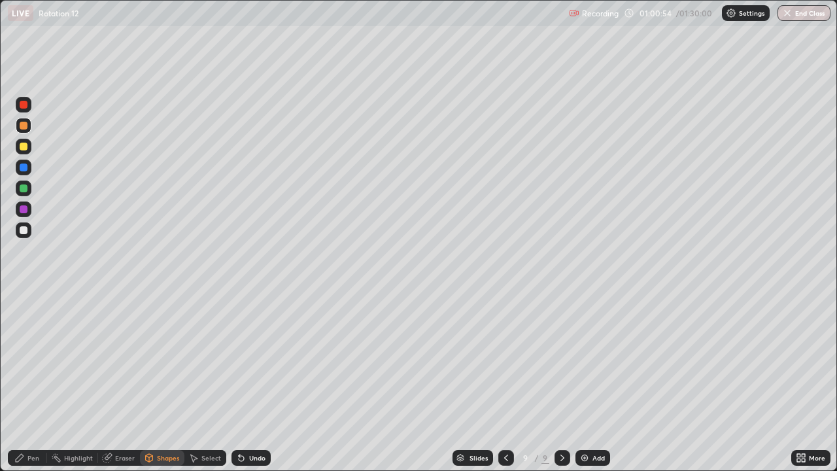
click at [29, 382] on div "Pen" at bounding box center [27, 458] width 39 height 16
click at [24, 107] on div at bounding box center [24, 105] width 8 height 8
click at [166, 382] on div "Shapes" at bounding box center [168, 457] width 22 height 7
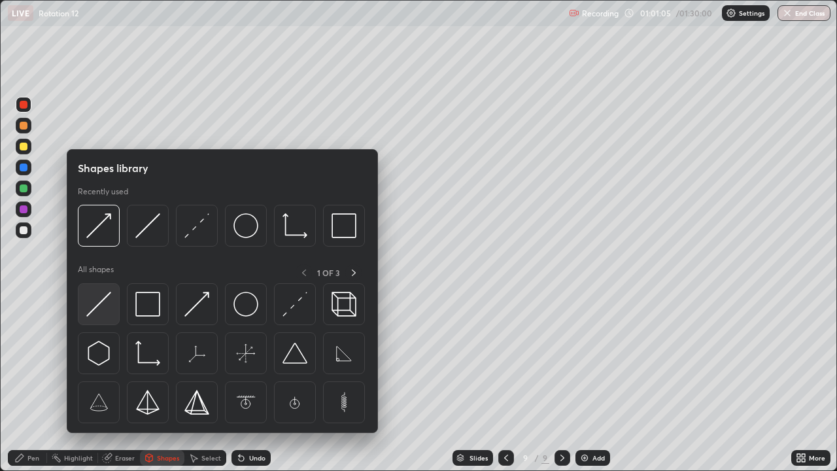
click at [104, 316] on img at bounding box center [98, 304] width 25 height 25
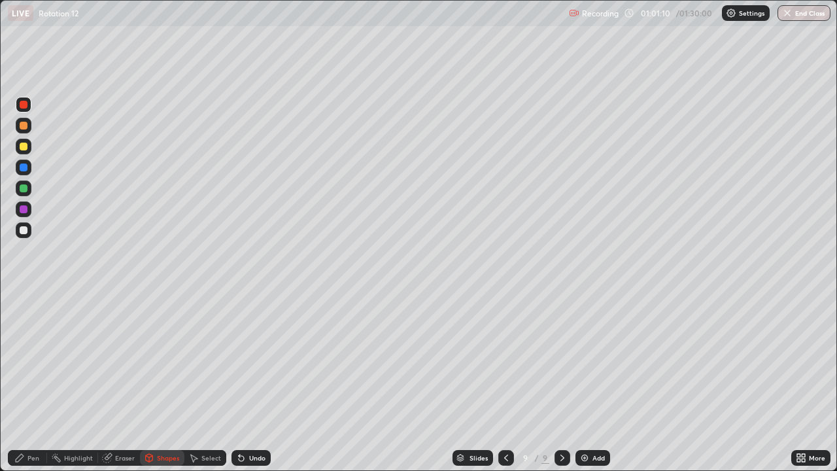
click at [33, 382] on div "Pen" at bounding box center [33, 457] width 12 height 7
click at [171, 382] on div "Shapes" at bounding box center [168, 457] width 22 height 7
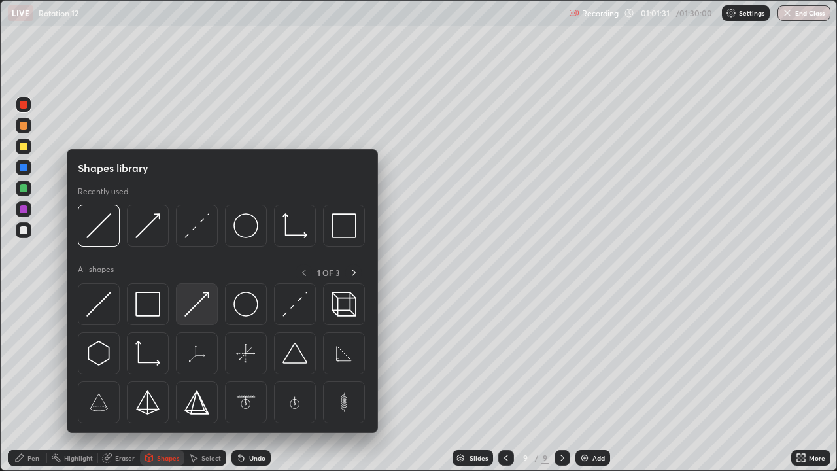
click at [199, 314] on img at bounding box center [196, 304] width 25 height 25
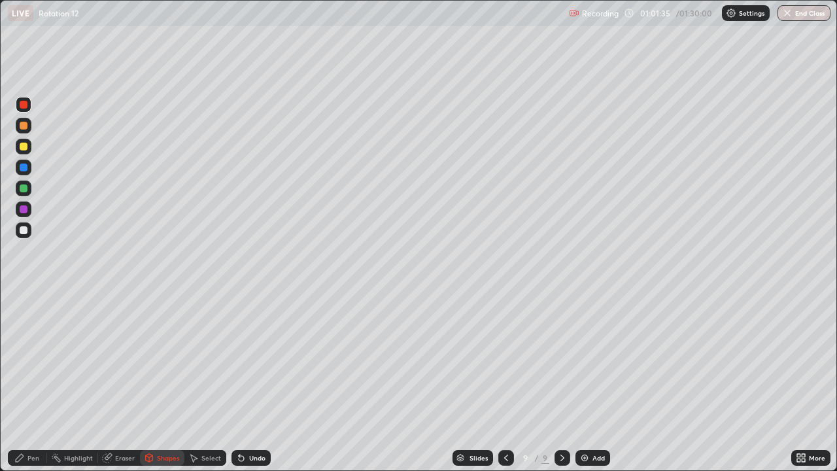
click at [33, 382] on div "Pen" at bounding box center [33, 457] width 12 height 7
click at [24, 231] on div at bounding box center [24, 230] width 8 height 8
click at [29, 382] on div at bounding box center [23, 366] width 21 height 157
click at [22, 143] on div at bounding box center [24, 146] width 8 height 8
click at [25, 190] on div at bounding box center [24, 188] width 8 height 8
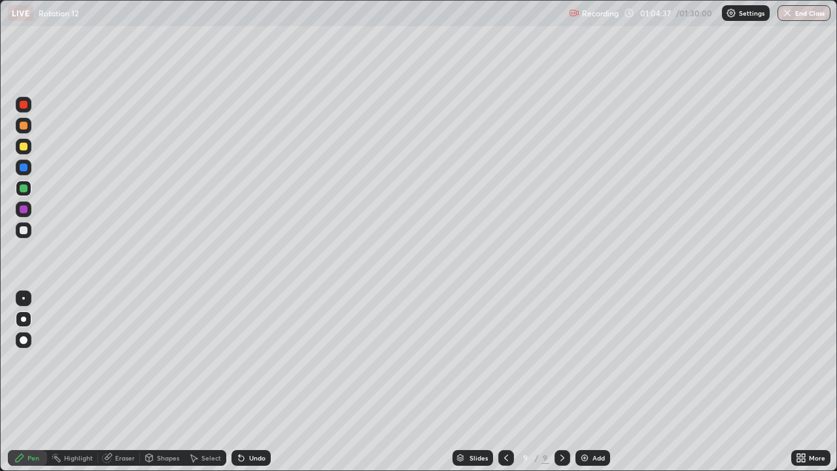
click at [27, 163] on div at bounding box center [24, 167] width 16 height 16
click at [159, 382] on div "Shapes" at bounding box center [168, 457] width 22 height 7
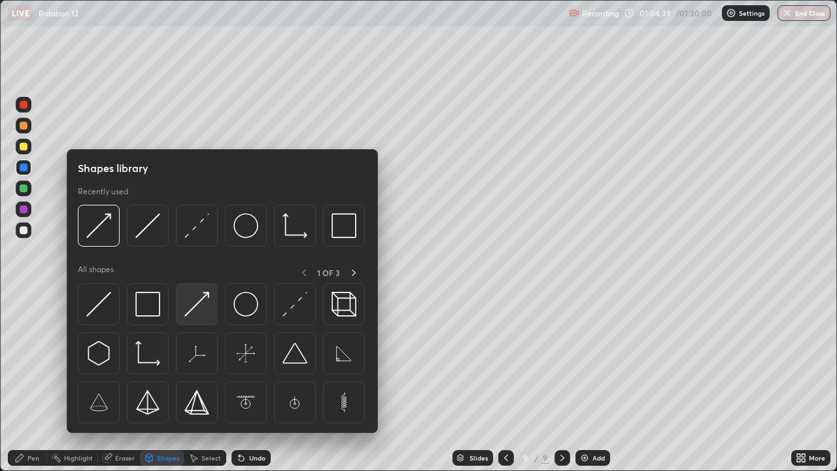
click at [198, 312] on img at bounding box center [196, 304] width 25 height 25
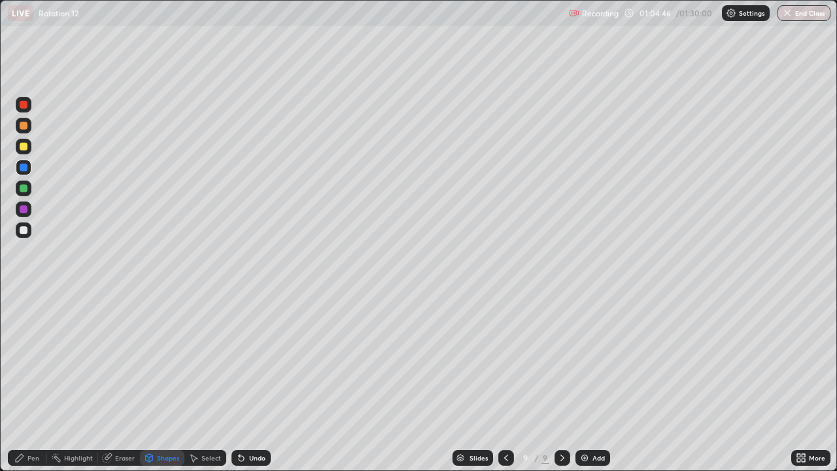
click at [33, 382] on div "Pen" at bounding box center [33, 457] width 12 height 7
click at [588, 382] on div "Add" at bounding box center [592, 458] width 35 height 16
click at [24, 233] on div at bounding box center [24, 230] width 8 height 8
click at [169, 382] on div "Shapes" at bounding box center [168, 457] width 22 height 7
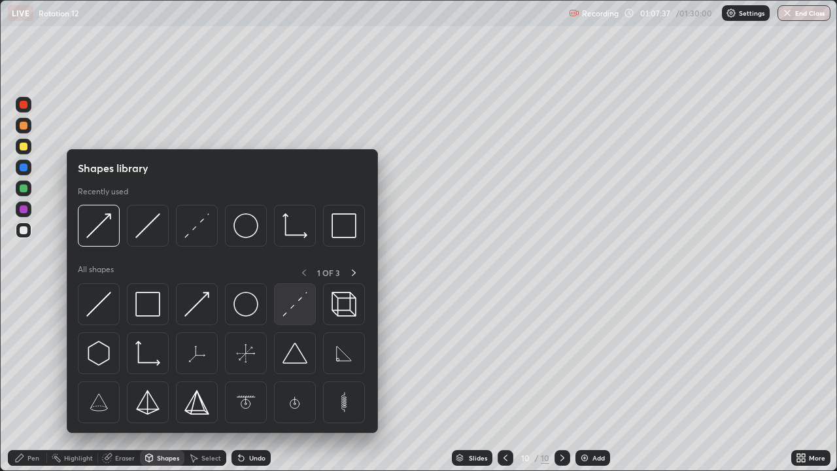
click at [286, 313] on img at bounding box center [294, 304] width 25 height 25
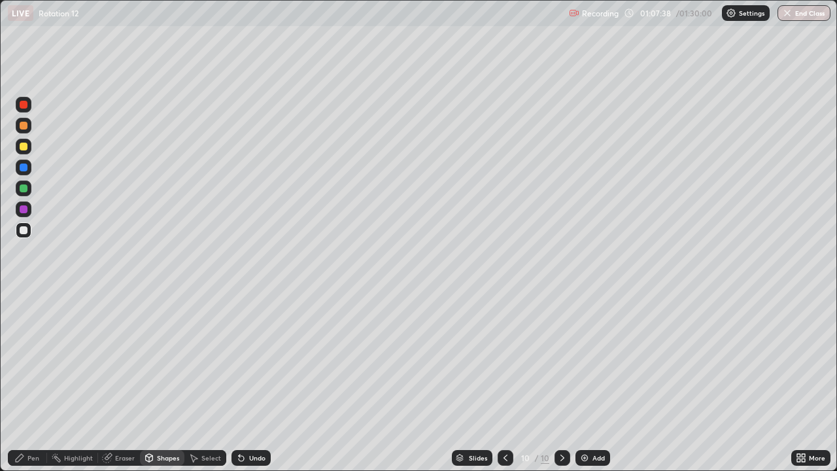
click at [22, 126] on div at bounding box center [24, 126] width 8 height 8
click at [30, 382] on div "Pen" at bounding box center [33, 457] width 12 height 7
click at [22, 236] on div at bounding box center [24, 230] width 16 height 16
click at [26, 210] on div at bounding box center [24, 209] width 8 height 8
click at [248, 382] on div "Undo" at bounding box center [250, 458] width 39 height 16
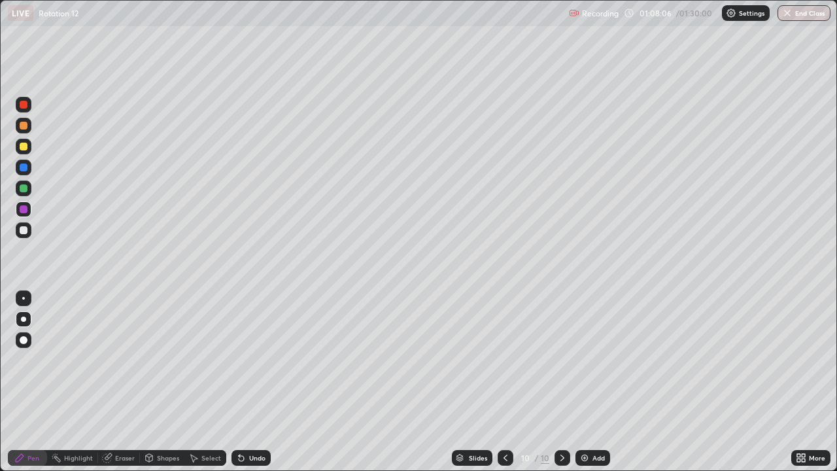
click at [246, 382] on div "Undo" at bounding box center [250, 458] width 39 height 16
click at [244, 382] on div "Undo" at bounding box center [250, 458] width 39 height 16
click at [248, 382] on div "Undo" at bounding box center [250, 458] width 39 height 16
click at [249, 382] on div "Undo" at bounding box center [250, 458] width 39 height 16
click at [797, 13] on button "End Class" at bounding box center [803, 13] width 53 height 16
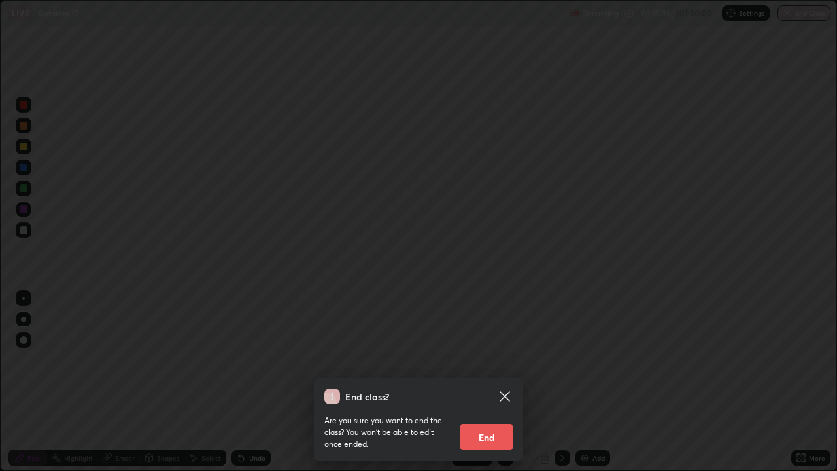
click at [494, 382] on button "End" at bounding box center [486, 437] width 52 height 26
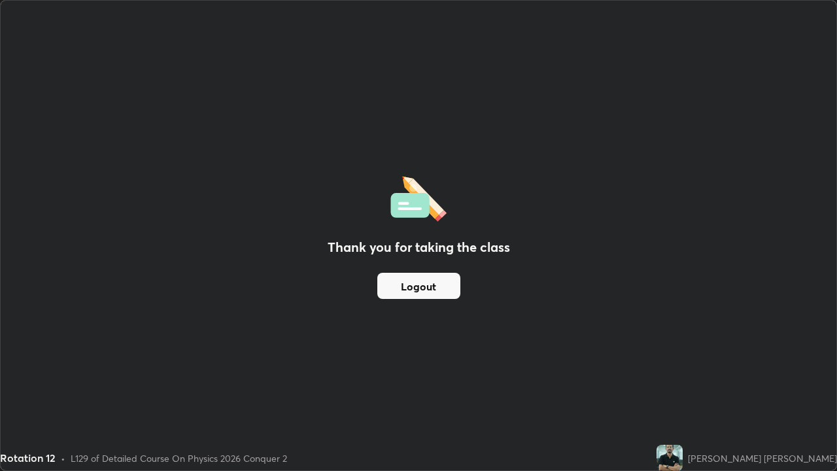
click at [446, 288] on button "Logout" at bounding box center [418, 286] width 83 height 26
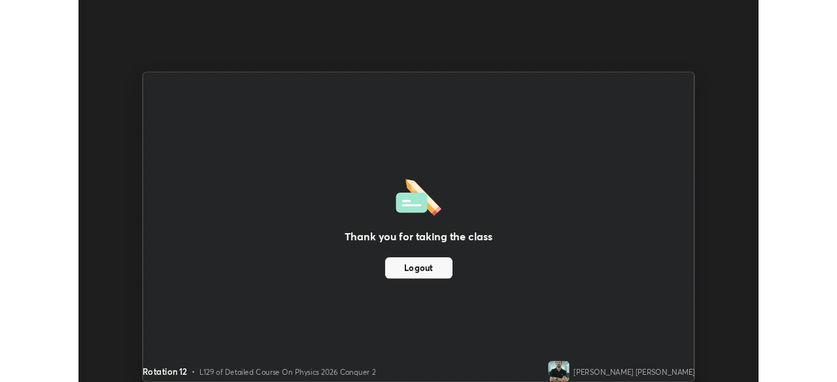
scroll to position [64984, 64529]
